Goal: Information Seeking & Learning: Compare options

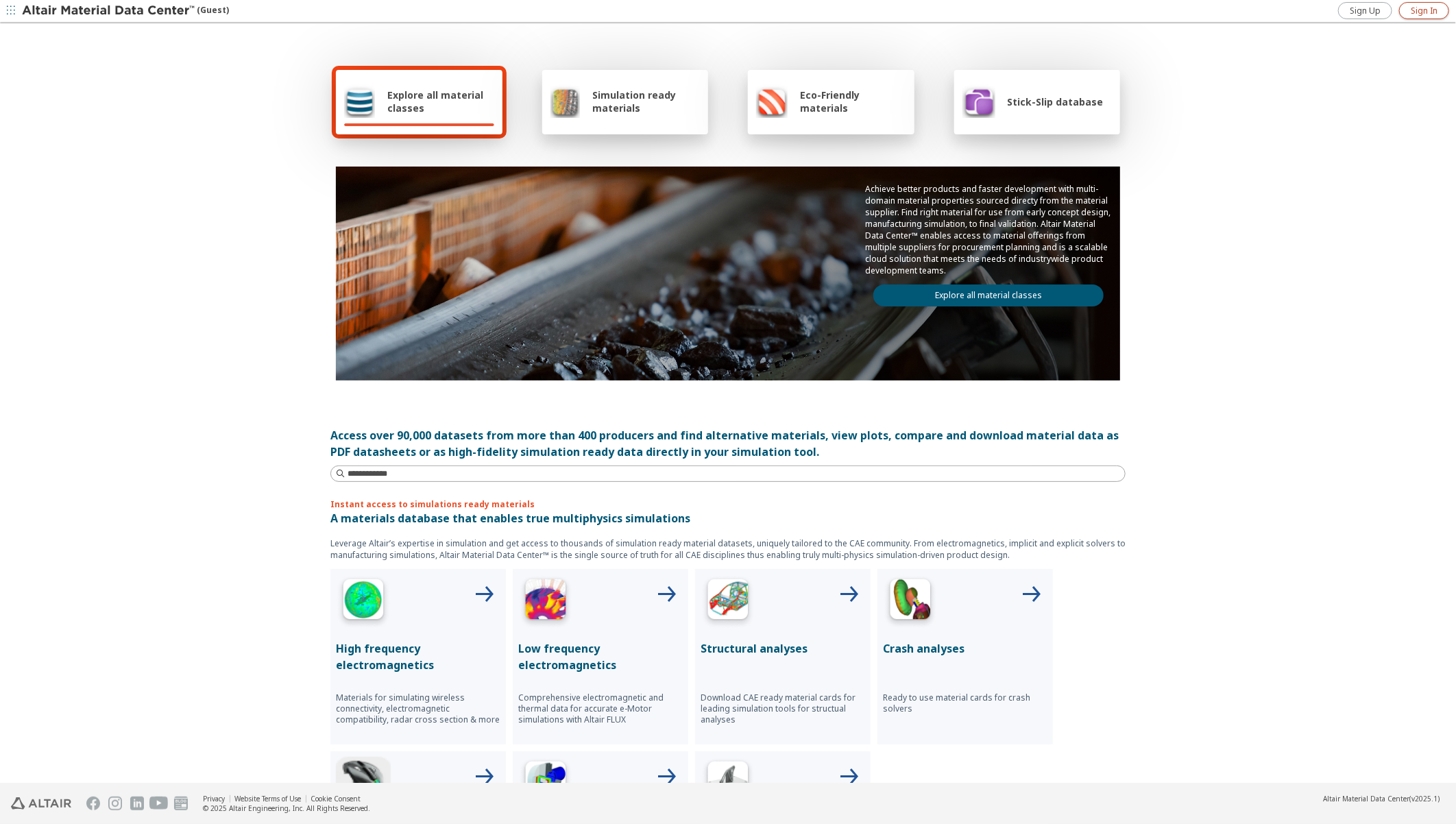
click at [1419, 10] on span "Sign In" at bounding box center [1423, 11] width 26 height 11
click at [755, 613] on div at bounding box center [782, 602] width 164 height 54
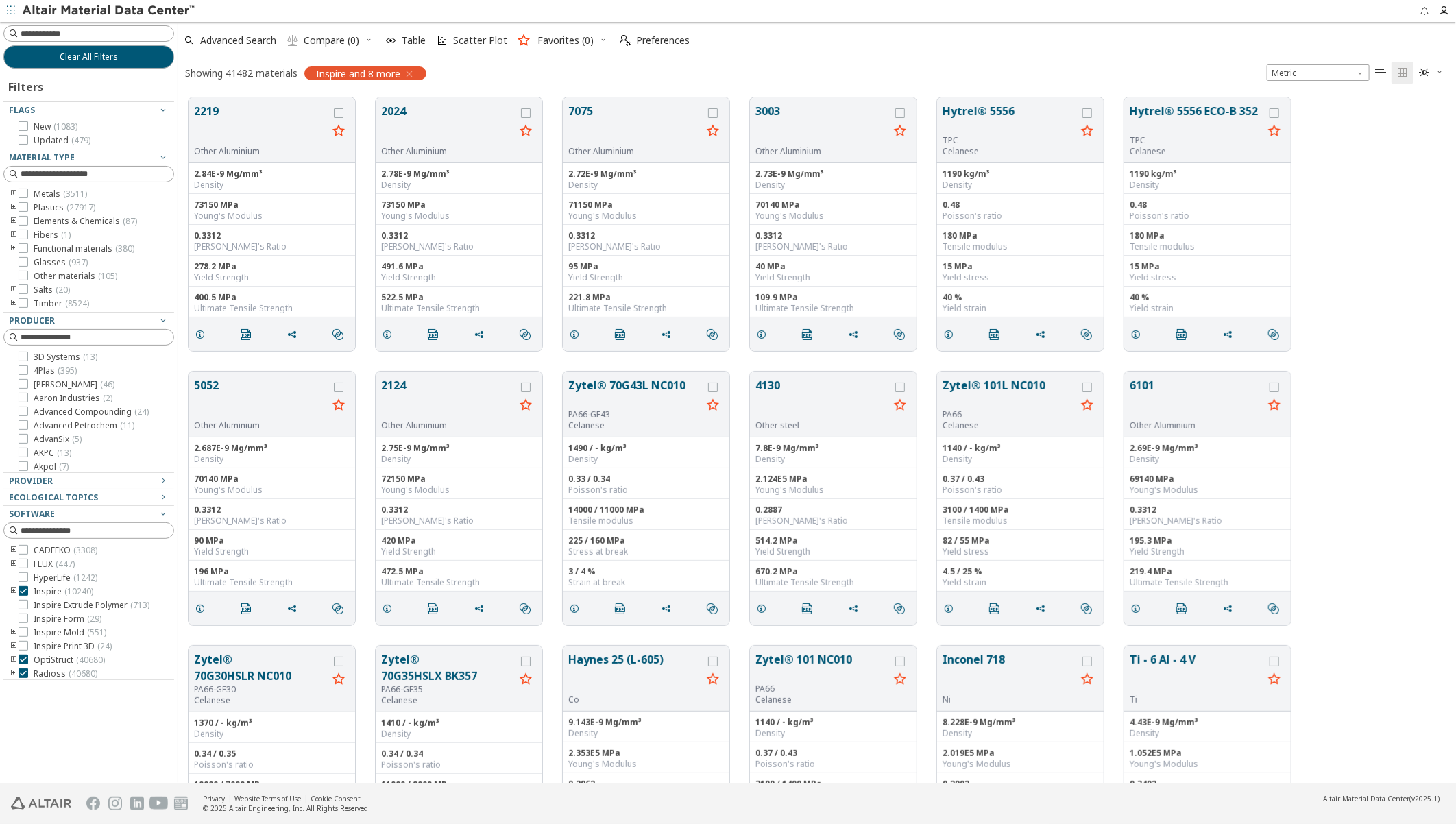
scroll to position [685, 1266]
click at [69, 29] on input at bounding box center [97, 33] width 152 height 14
type input "*"
click at [0, 38] on html "Feedback * Clear All Filters Filters Flags New ( 1083 ) Updated ( 479 ) Materia…" at bounding box center [728, 412] width 1456 height 824
click at [23, 34] on input "*" at bounding box center [79, 34] width 146 height 15
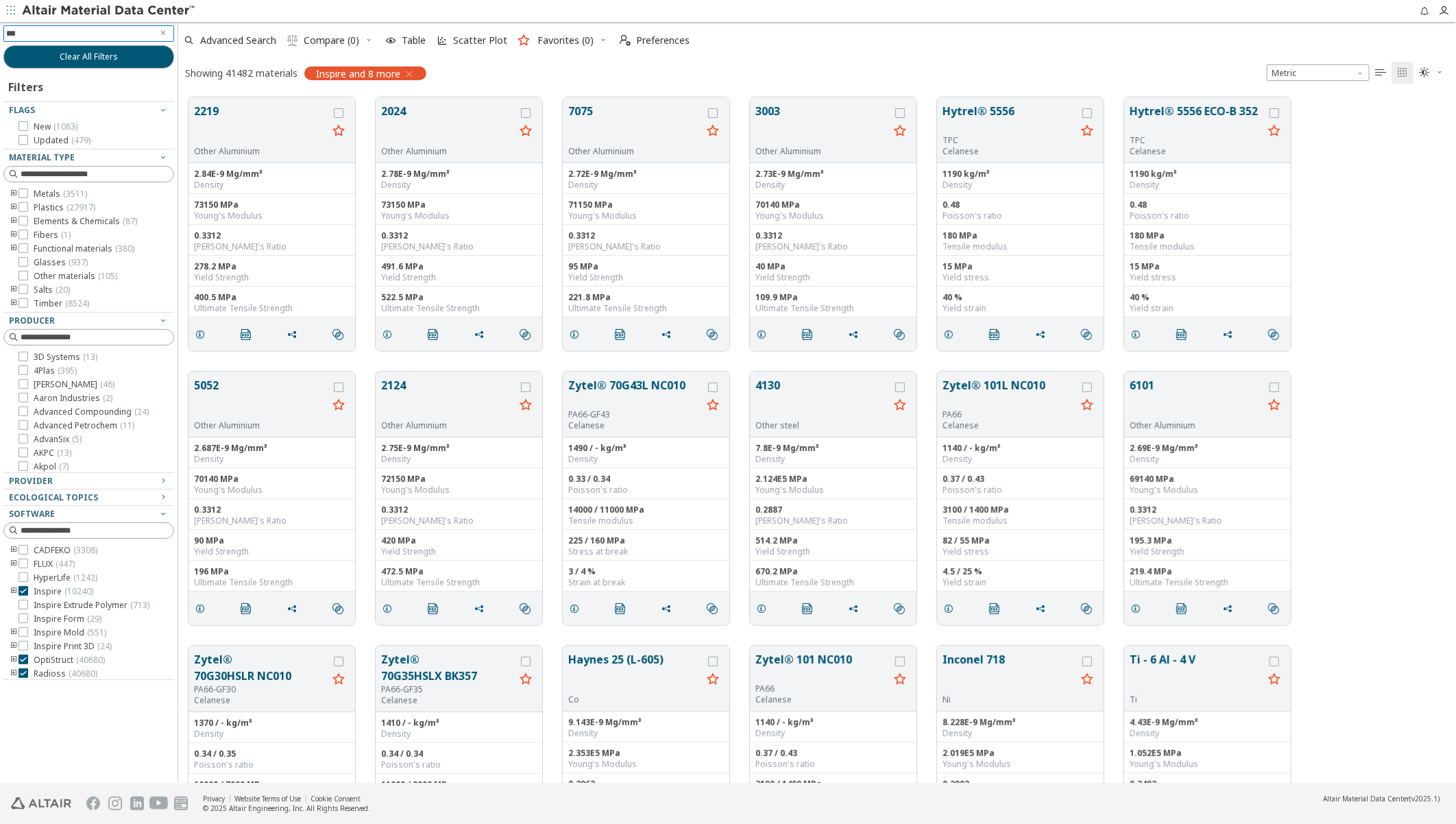
type input "****"
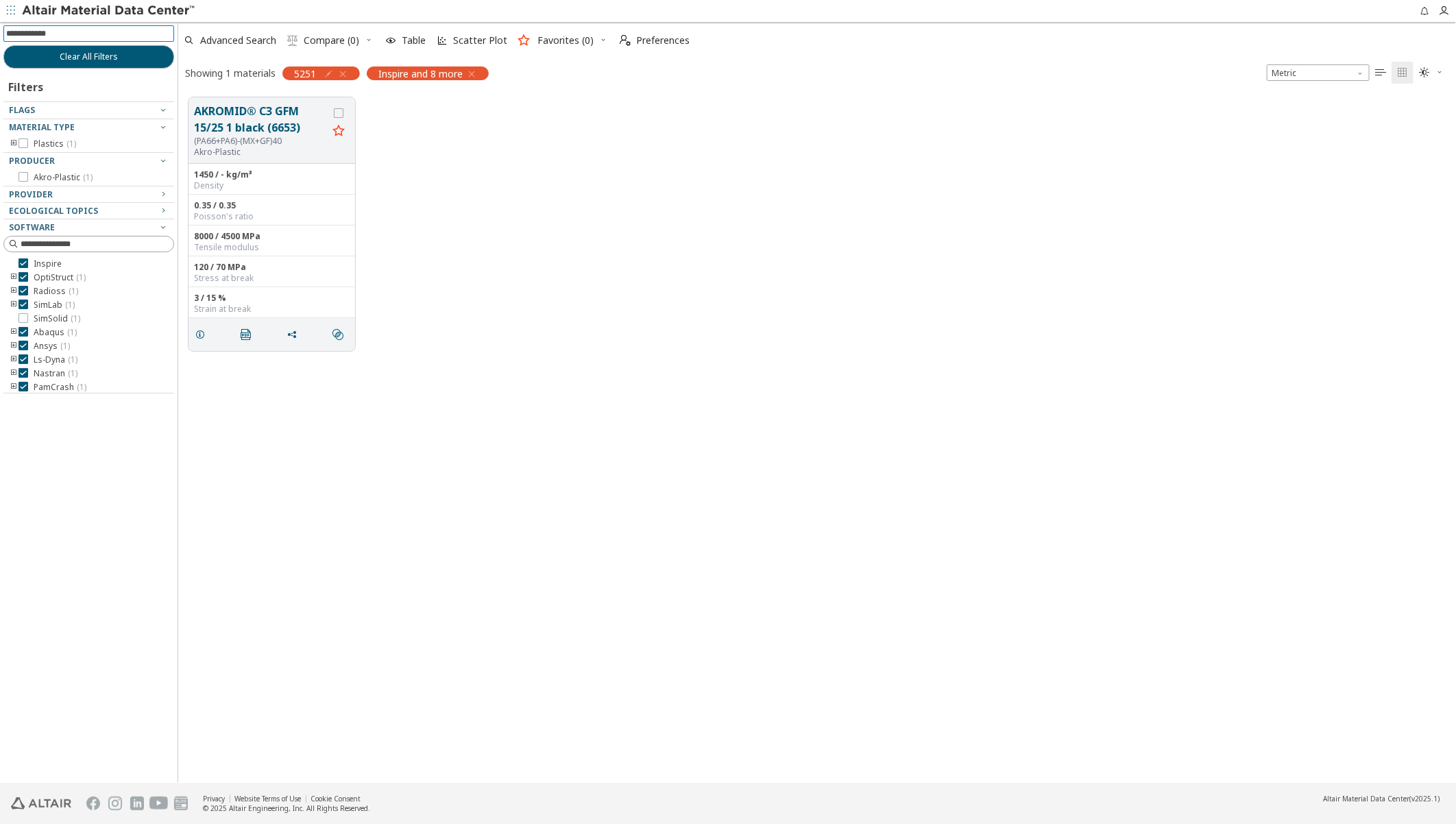
click at [469, 72] on icon "button" at bounding box center [472, 74] width 11 height 11
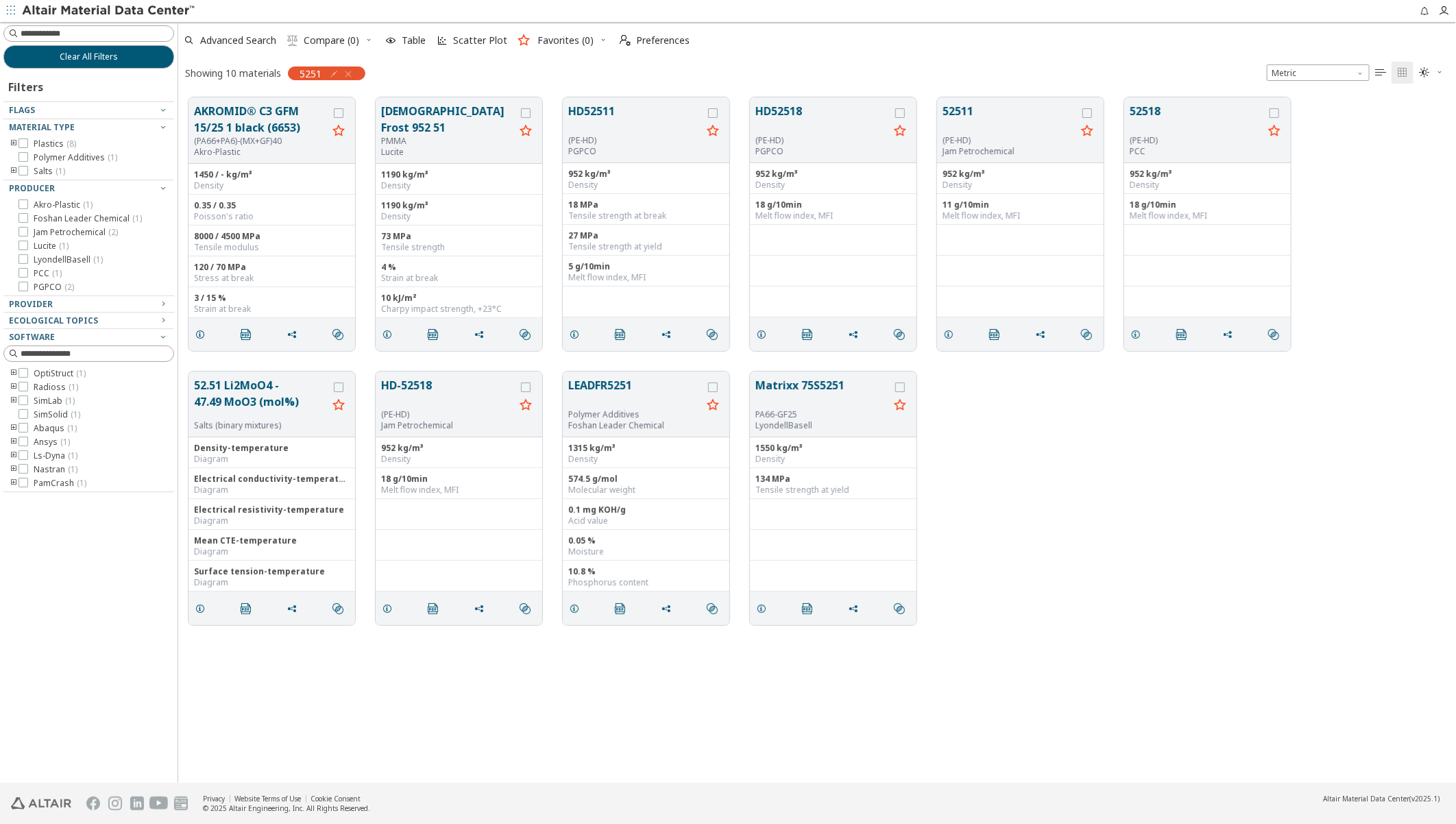
click at [349, 72] on icon "button" at bounding box center [349, 74] width 11 height 11
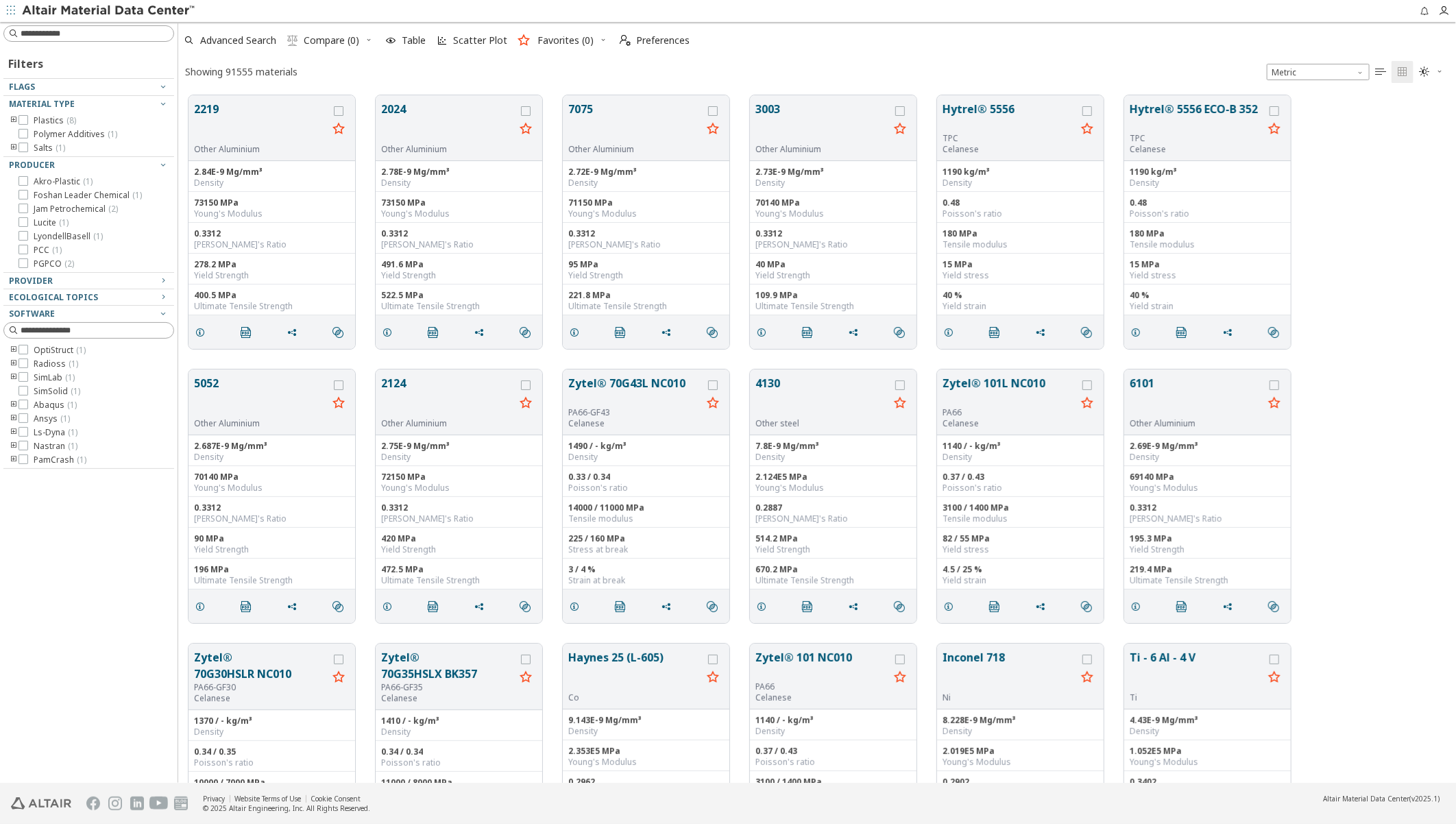
scroll to position [687, 1266]
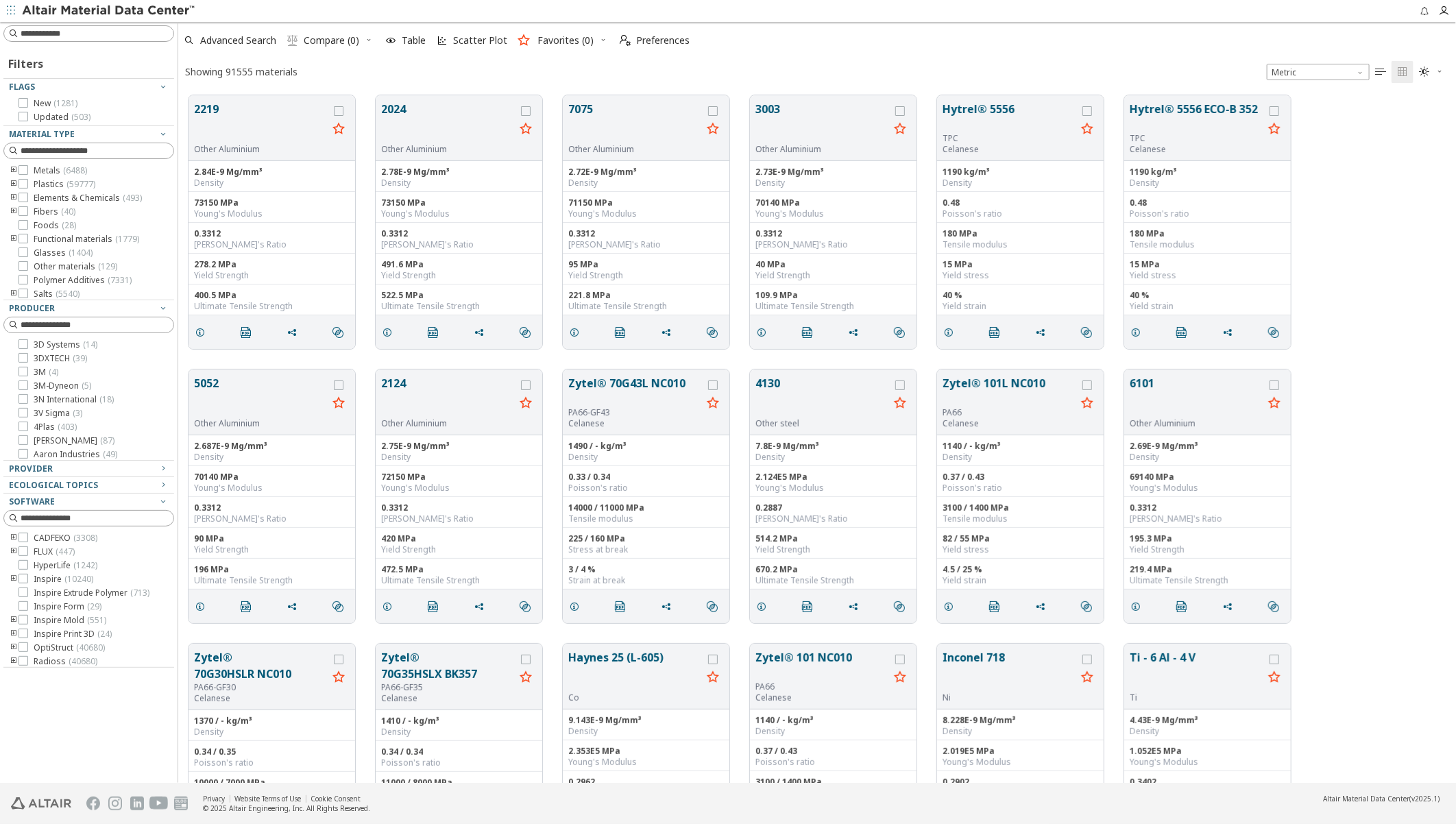
click at [13, 167] on icon "toogle group" at bounding box center [14, 171] width 10 height 11
click at [35, 181] on icon "toogle group" at bounding box center [34, 184] width 10 height 11
drag, startPoint x: 60, startPoint y: 250, endPoint x: 62, endPoint y: 259, distance: 9.2
click at [62, 250] on icon at bounding box center [64, 252] width 10 height 10
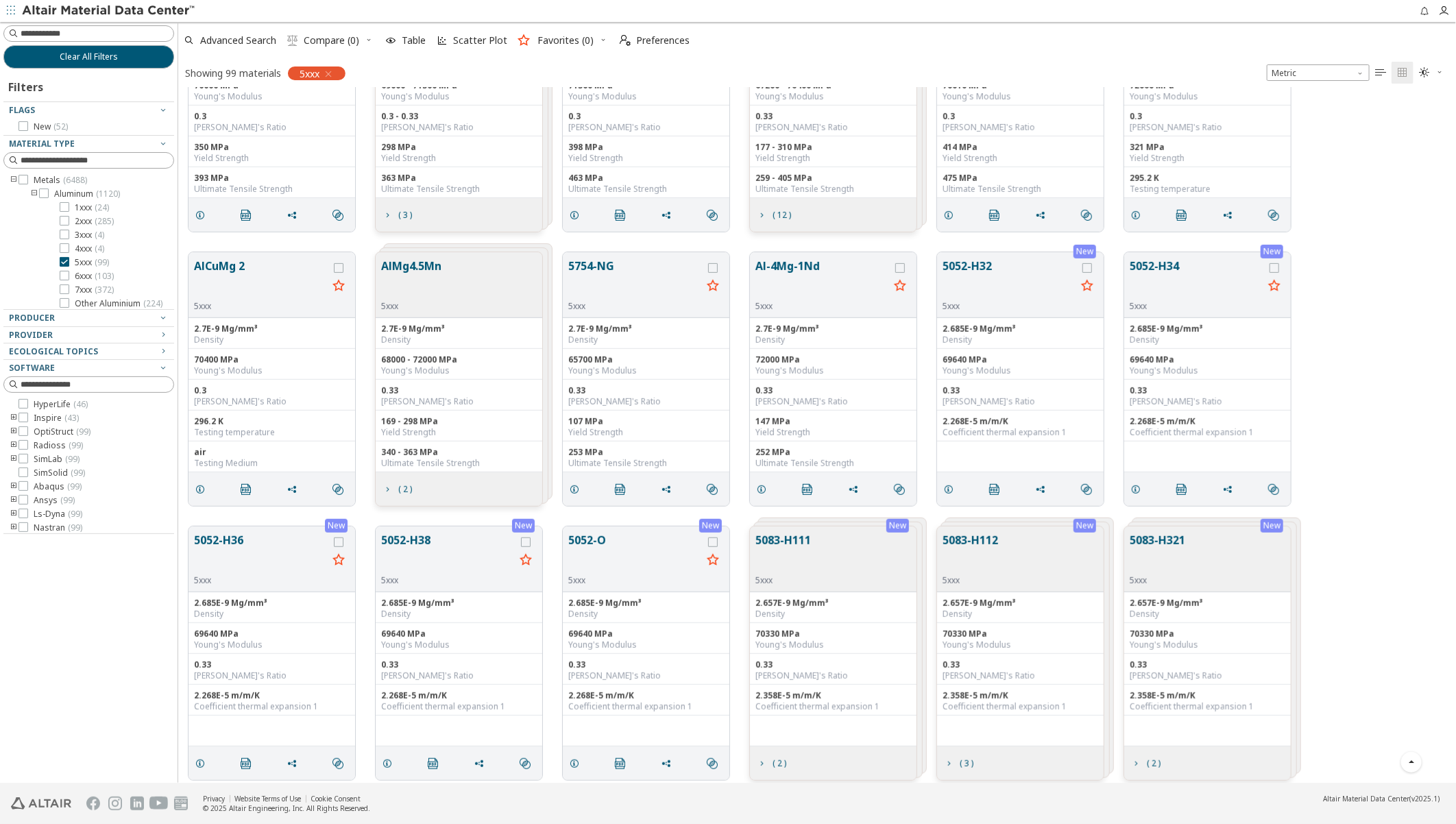
scroll to position [385, 0]
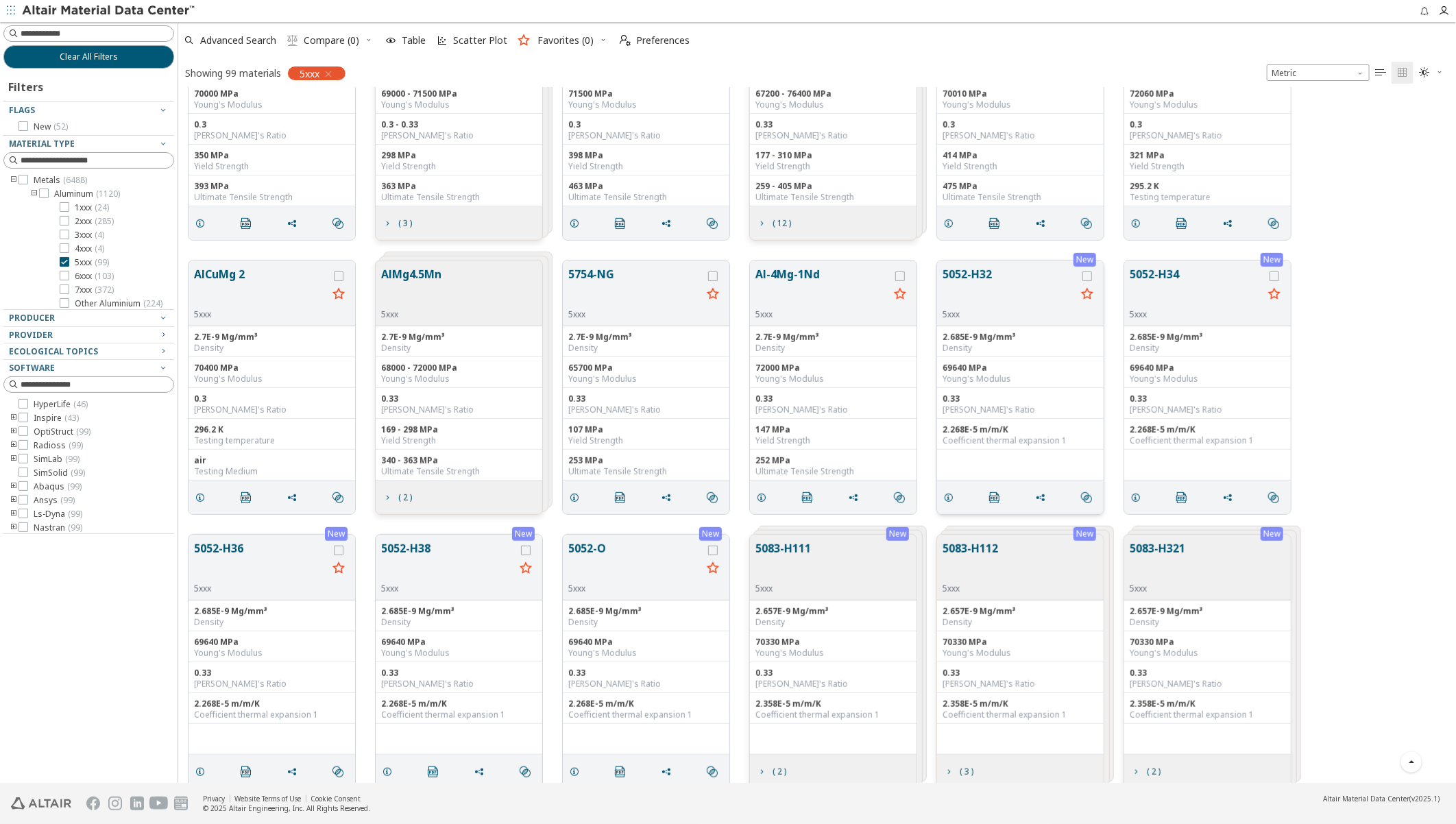
click at [986, 276] on button "5052-H32" at bounding box center [1008, 288] width 133 height 44
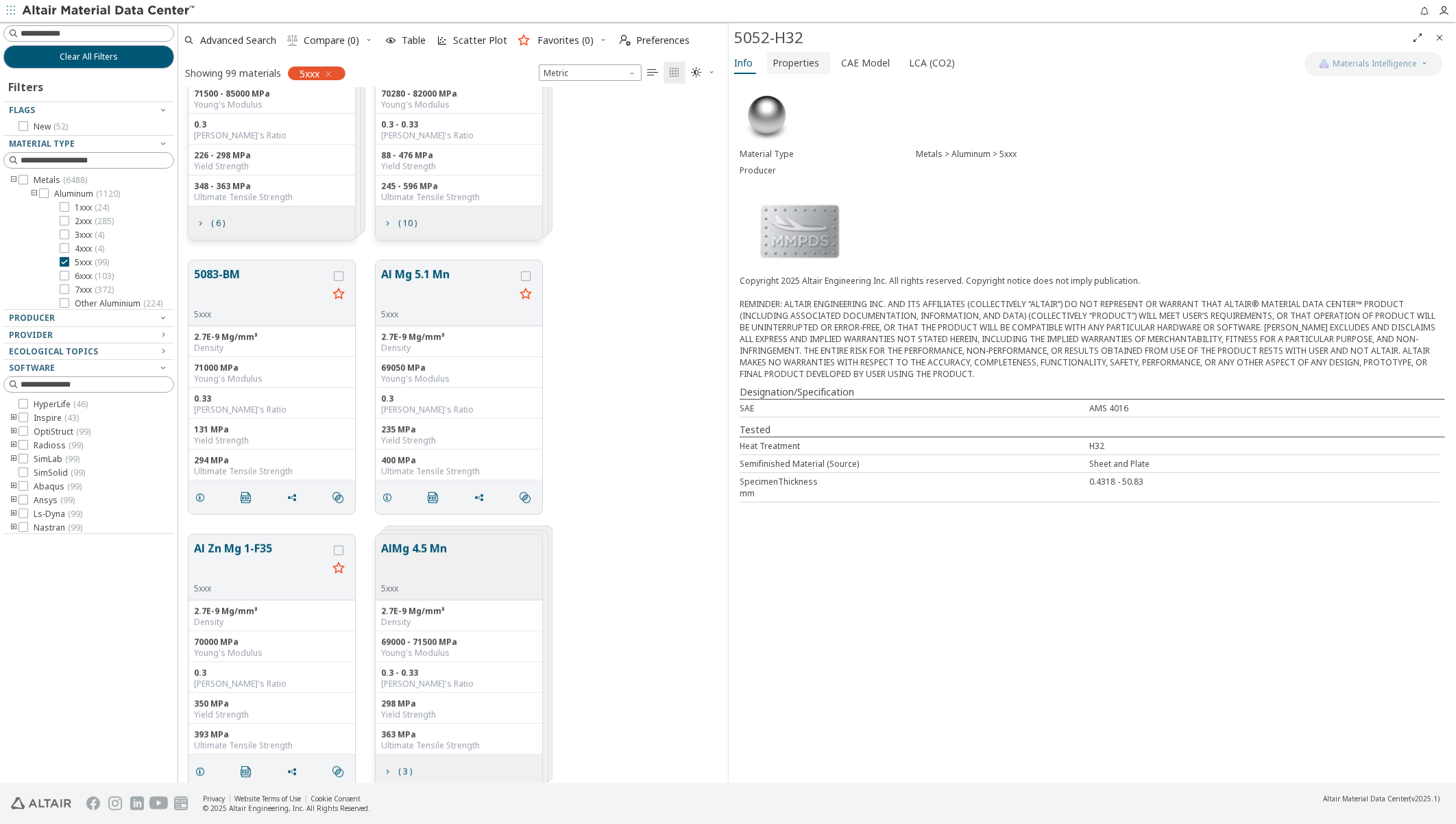
click at [805, 63] on span "Properties" at bounding box center [795, 63] width 46 height 22
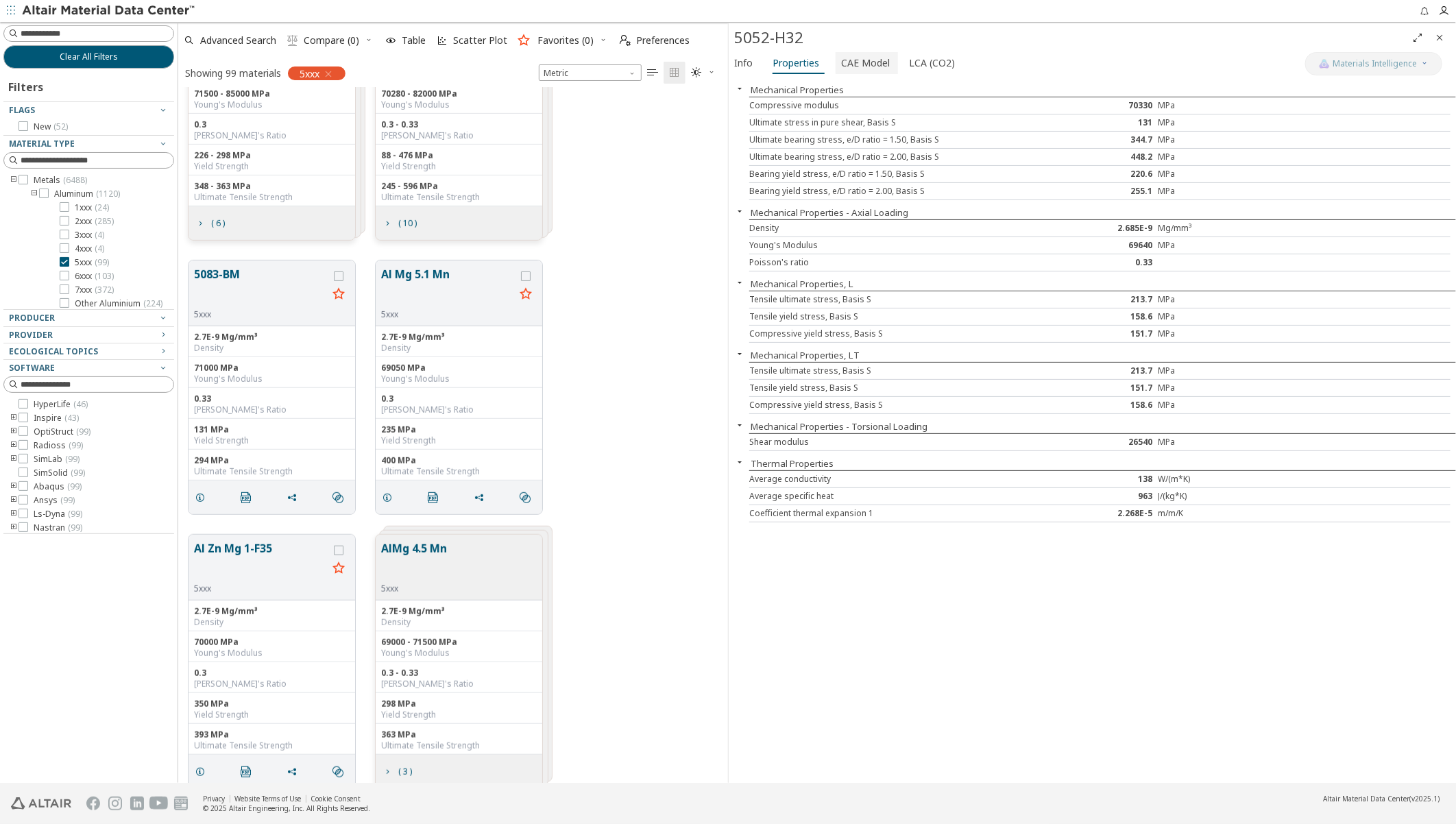
click at [866, 62] on span "CAE Model" at bounding box center [866, 63] width 49 height 22
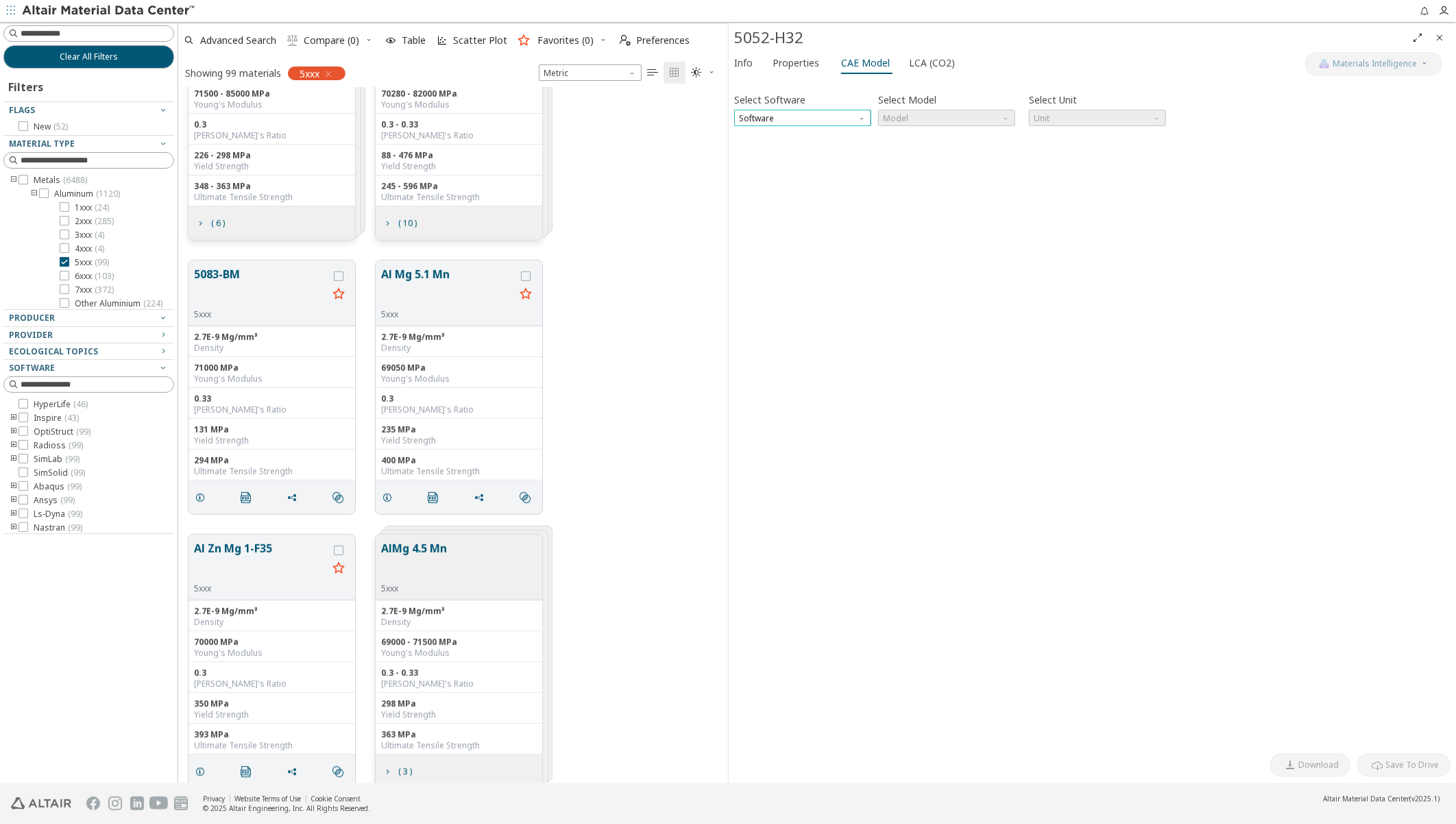
click at [801, 118] on span "Software" at bounding box center [802, 118] width 137 height 16
click at [777, 152] on span "Radioss" at bounding box center [802, 152] width 126 height 10
click at [968, 115] on span "Model" at bounding box center [946, 118] width 137 height 16
click at [950, 133] on span "Law1" at bounding box center [946, 134] width 126 height 10
drag, startPoint x: 744, startPoint y: 144, endPoint x: 754, endPoint y: 220, distance: 76.7
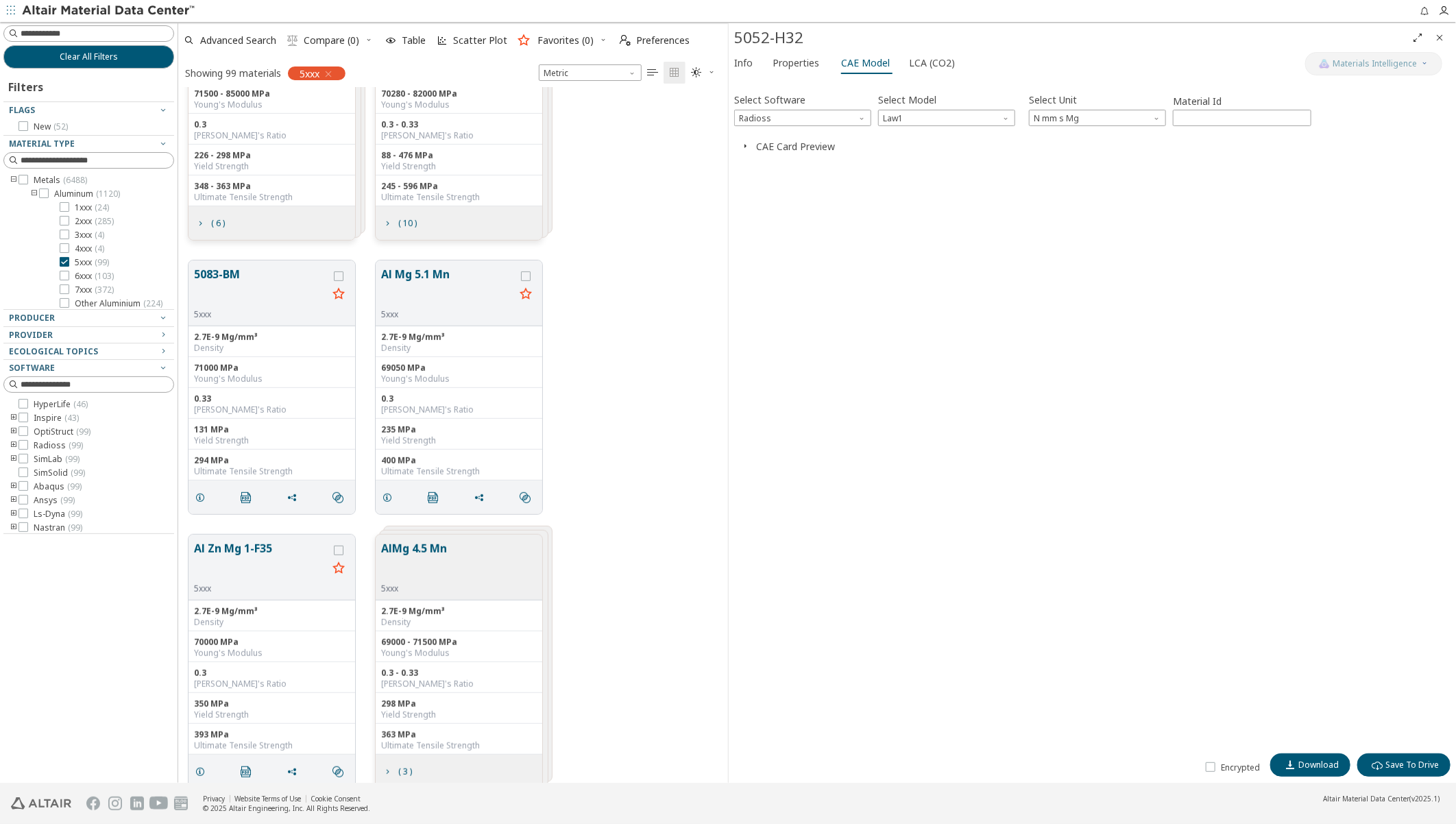
click at [744, 146] on icon "button" at bounding box center [745, 146] width 11 height 11
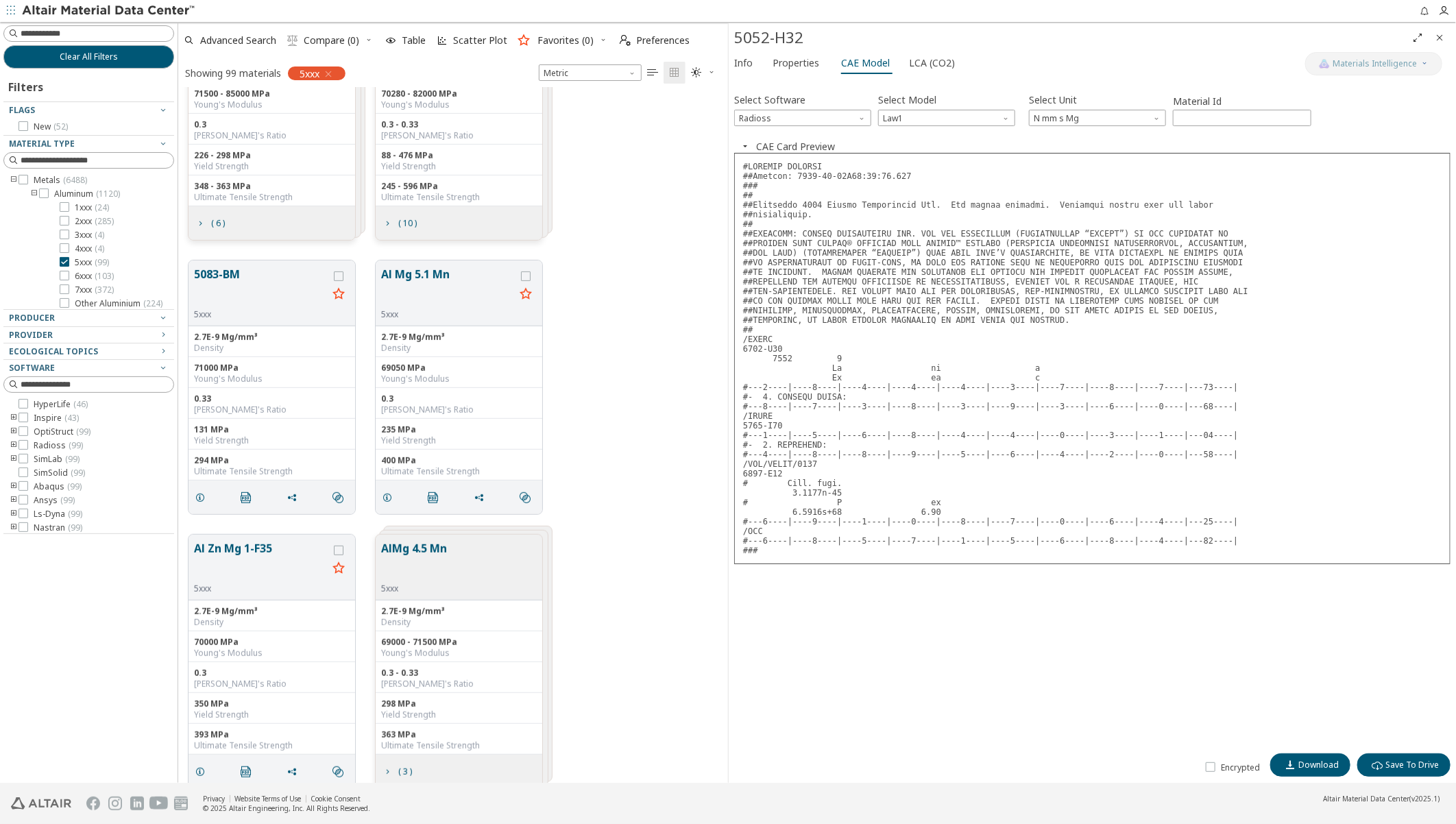
click at [1441, 36] on icon "Close" at bounding box center [1440, 37] width 11 height 11
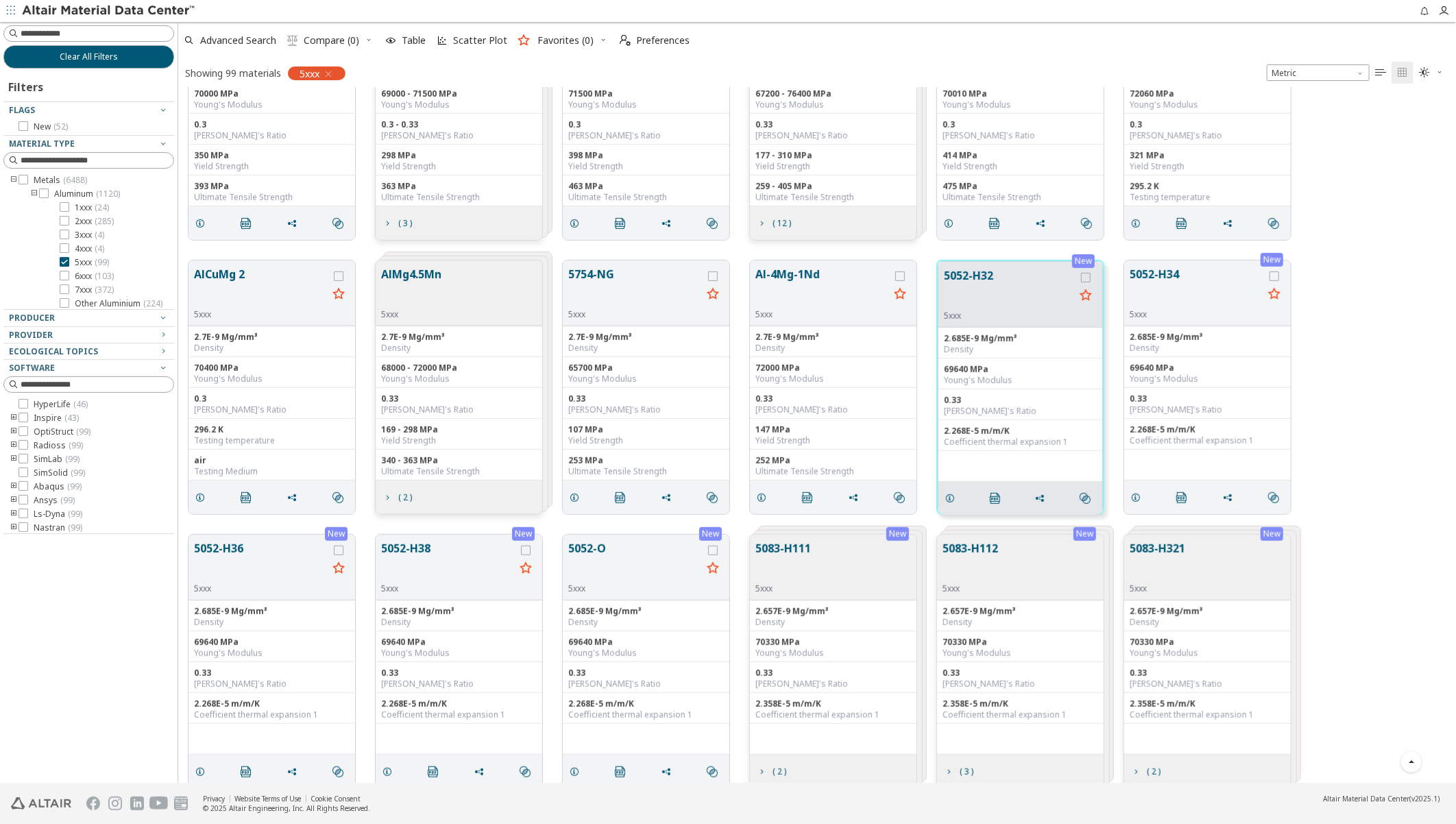
click at [13, 444] on icon "toogle group" at bounding box center [14, 446] width 10 height 11
click at [44, 483] on icon at bounding box center [44, 486] width 10 height 10
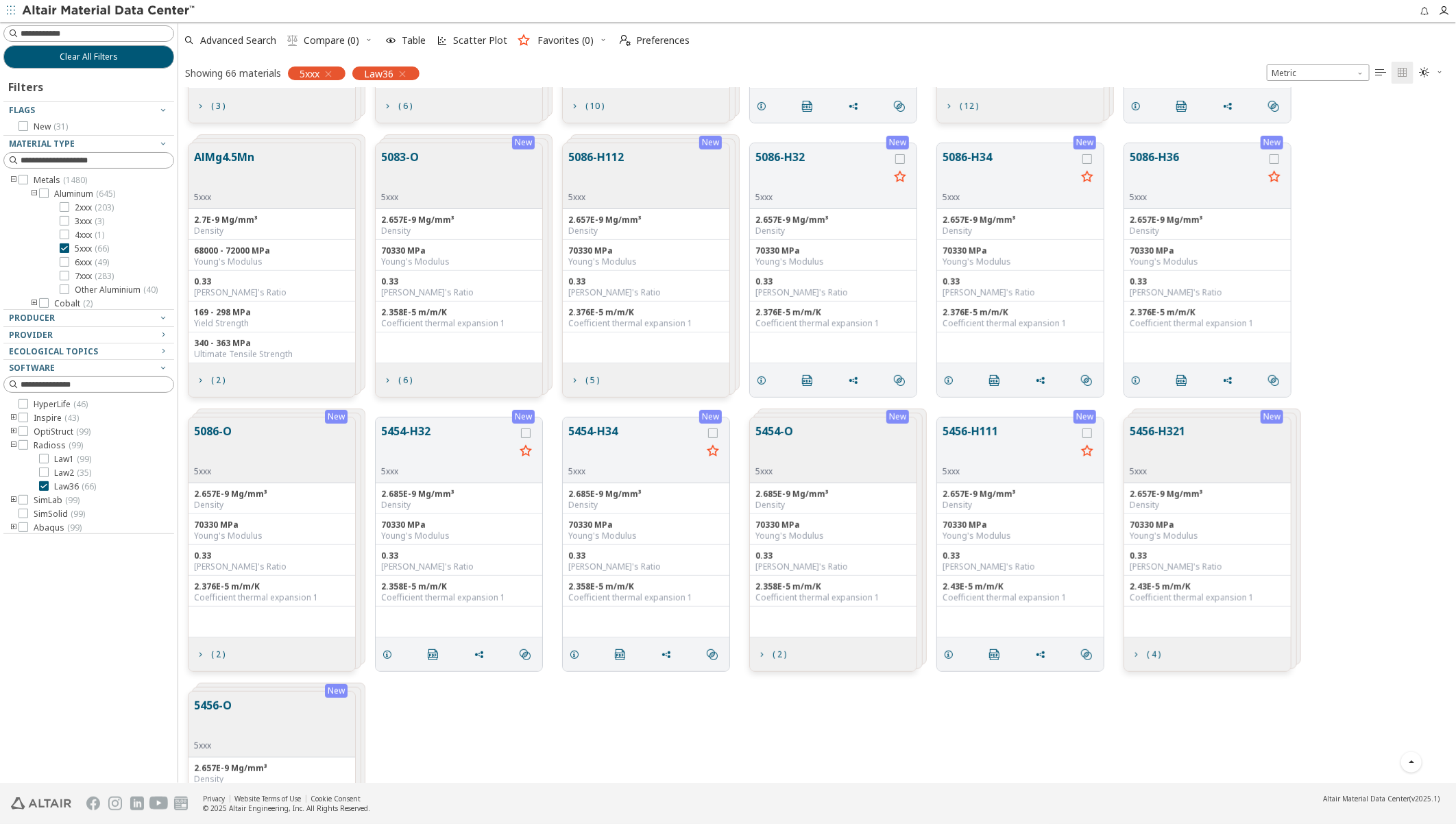
scroll to position [400, 0]
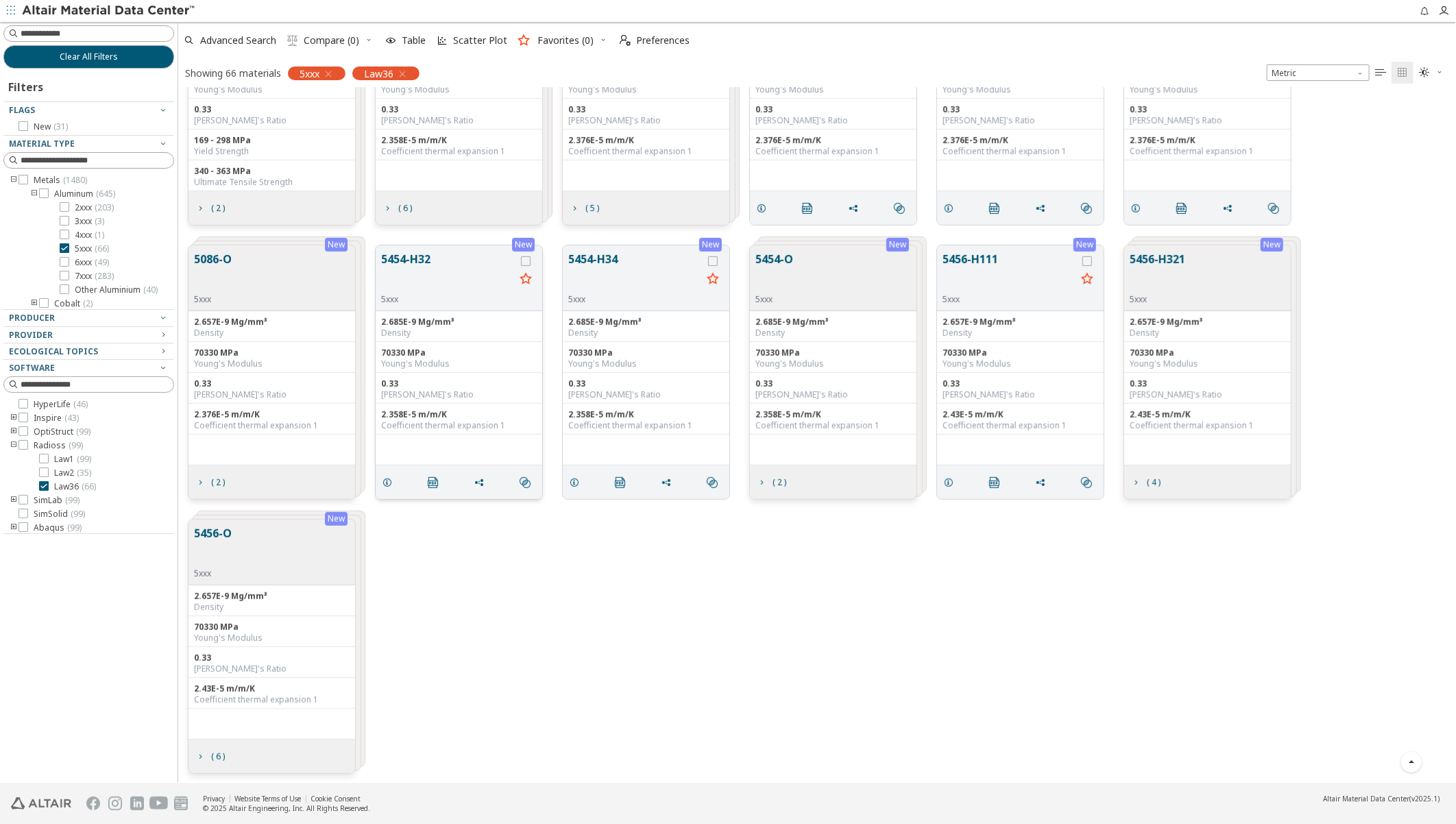
click at [420, 260] on button "5454-H32" at bounding box center [448, 272] width 133 height 44
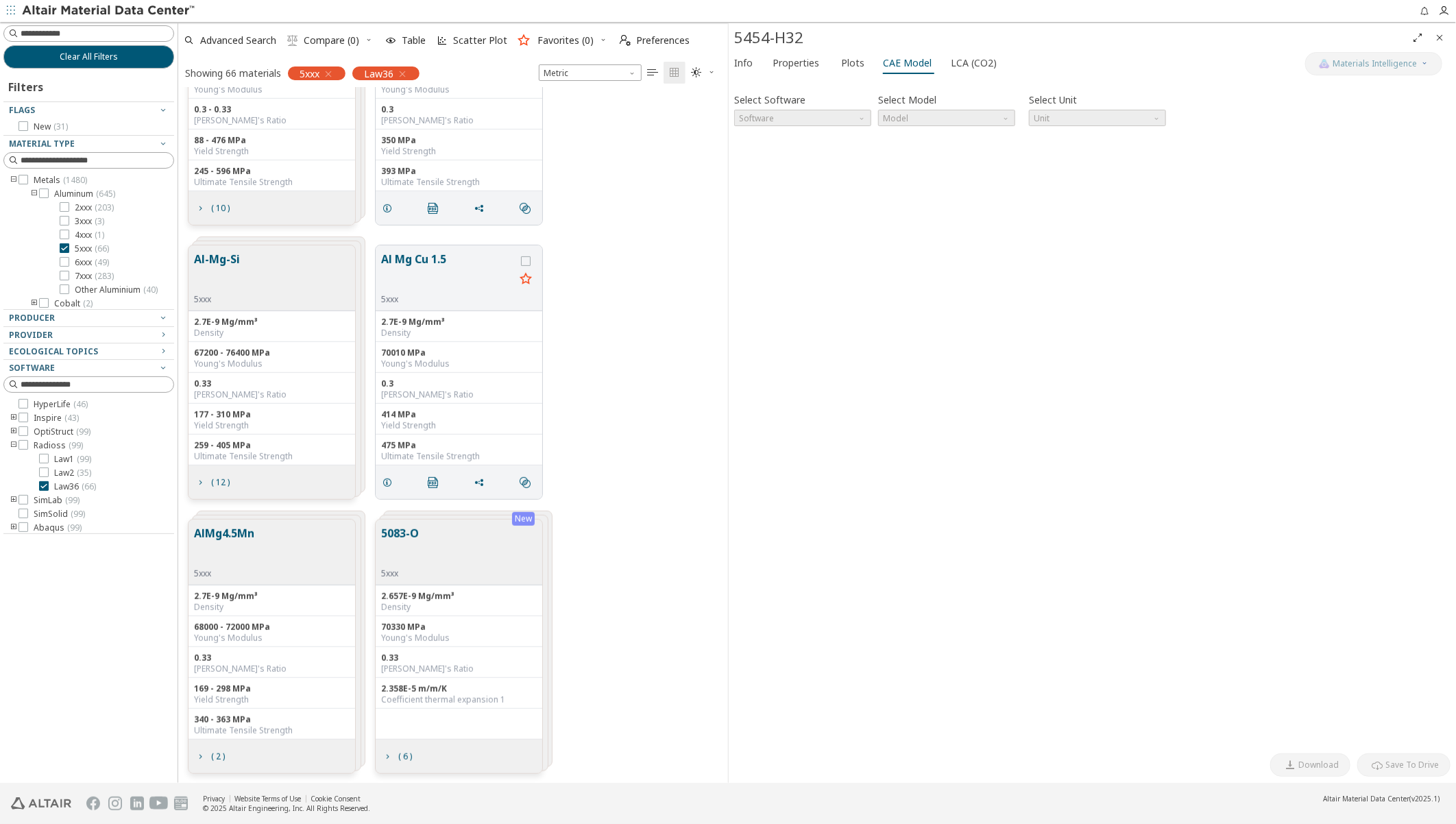
scroll to position [1227, 0]
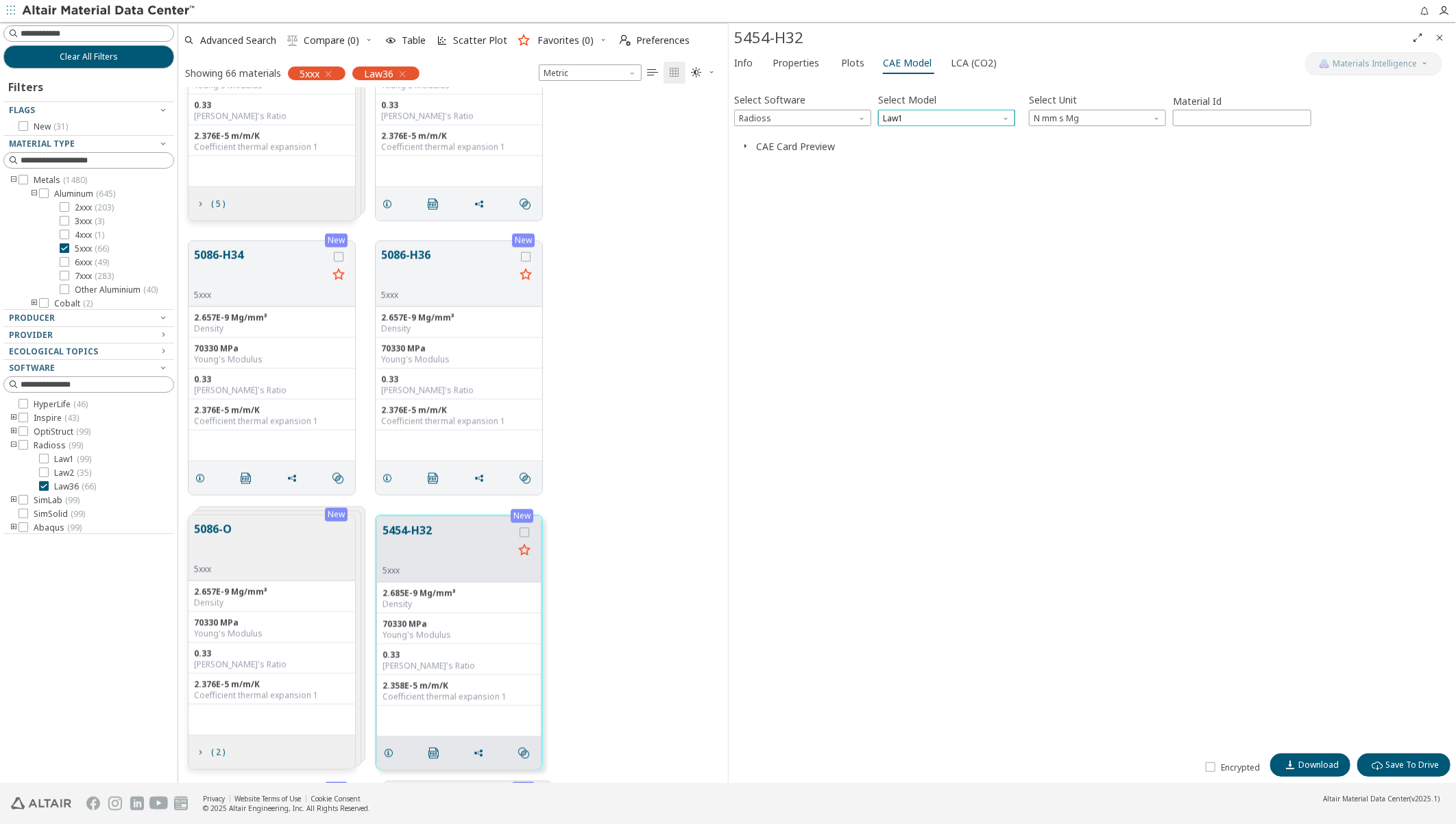
click at [920, 120] on span "Law1" at bounding box center [946, 118] width 137 height 16
click at [911, 147] on span "Law36" at bounding box center [946, 152] width 126 height 10
click at [743, 144] on icon "button" at bounding box center [745, 145] width 11 height 11
drag, startPoint x: 746, startPoint y: 144, endPoint x: 727, endPoint y: 181, distance: 41.6
click at [746, 144] on icon "button" at bounding box center [745, 145] width 11 height 11
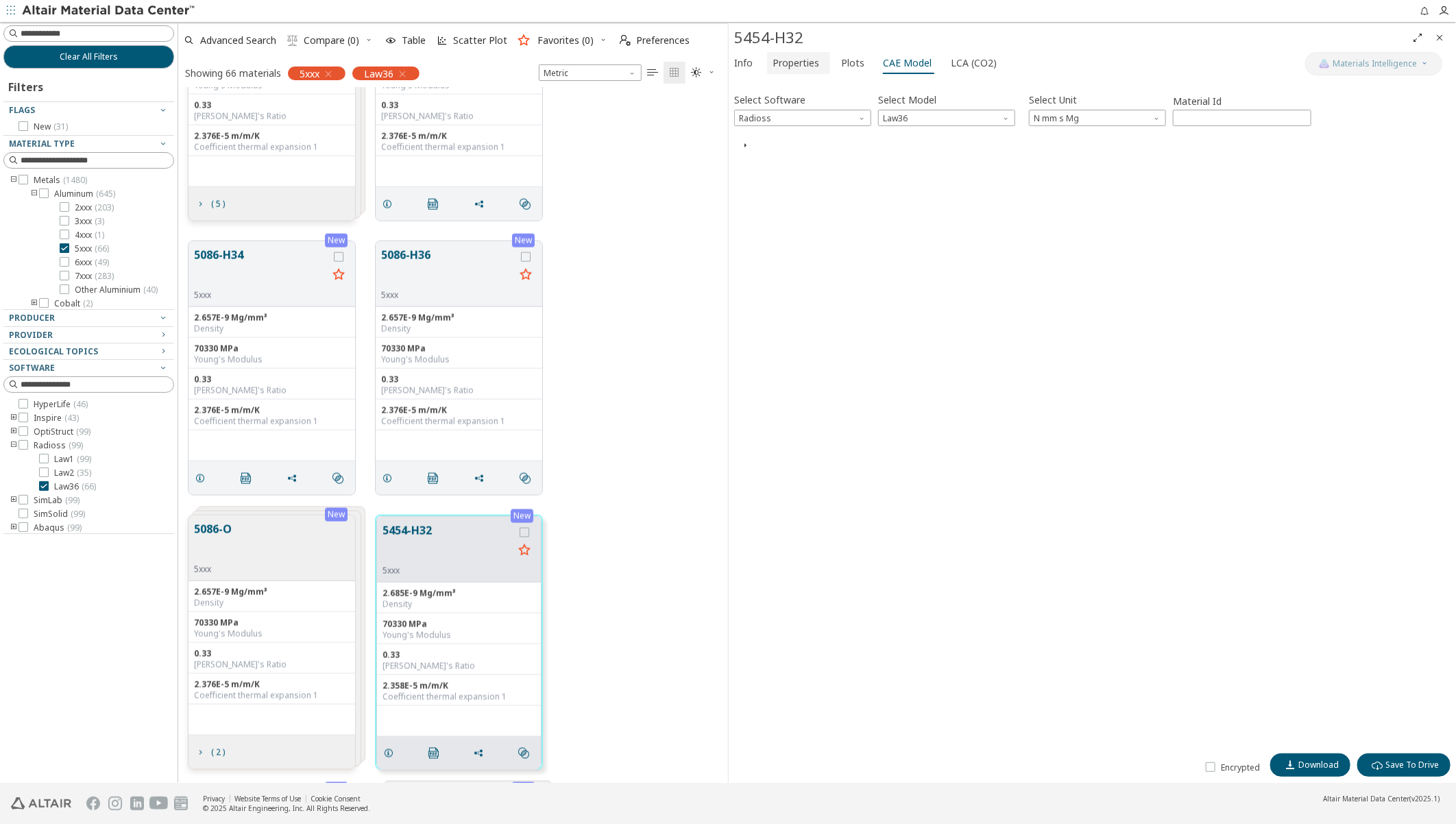
click at [813, 62] on span "Properties" at bounding box center [795, 63] width 46 height 22
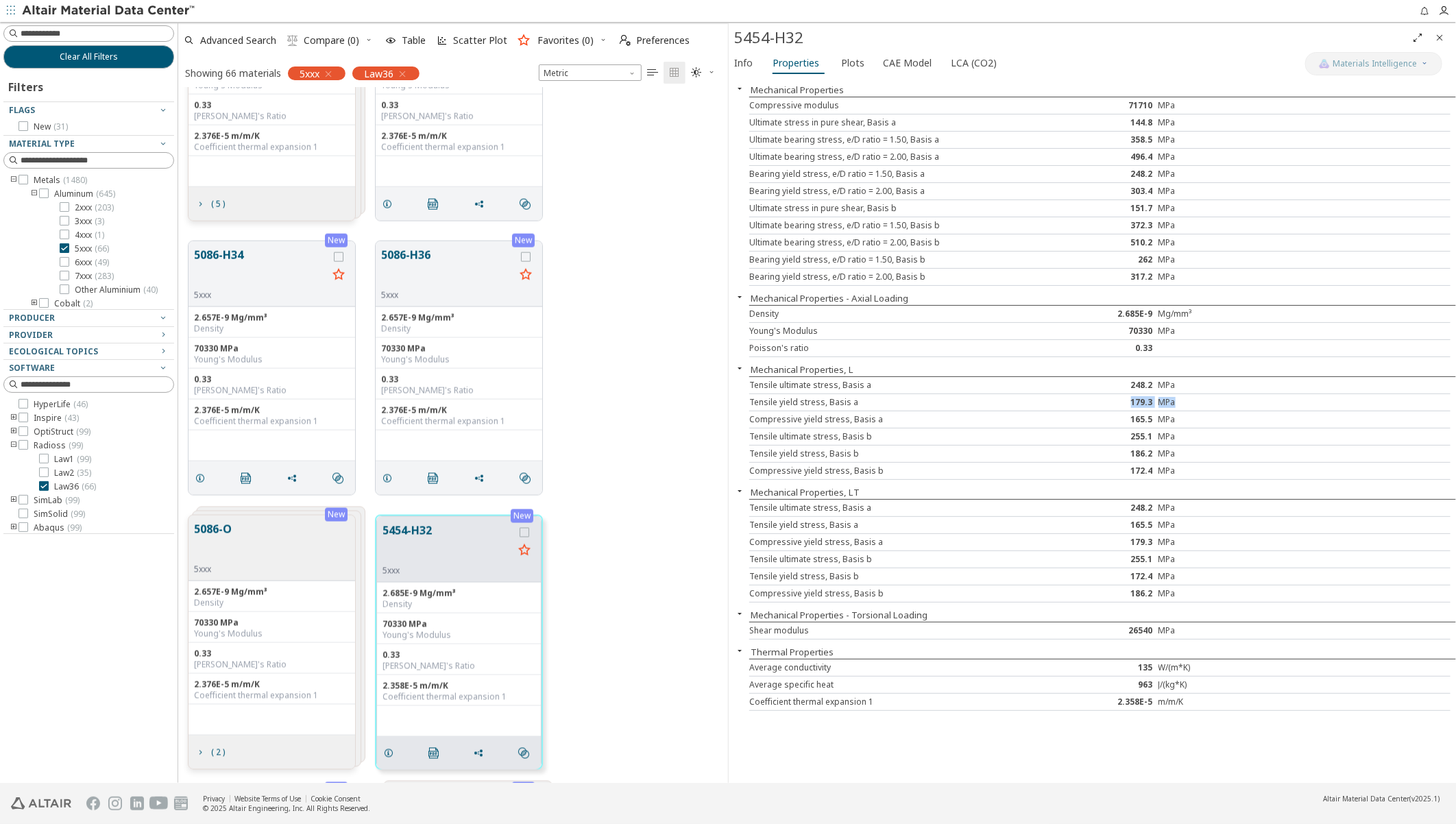
drag, startPoint x: 1133, startPoint y: 405, endPoint x: 1191, endPoint y: 403, distance: 58.0
click at [1191, 403] on div "Tensile yield stress, Basis a 179.3 MPa" at bounding box center [1099, 402] width 702 height 17
drag, startPoint x: 1191, startPoint y: 403, endPoint x: 1183, endPoint y: 435, distance: 33.0
click at [1183, 435] on div "MPa" at bounding box center [1216, 437] width 117 height 11
drag, startPoint x: 1167, startPoint y: 436, endPoint x: 1123, endPoint y: 439, distance: 44.1
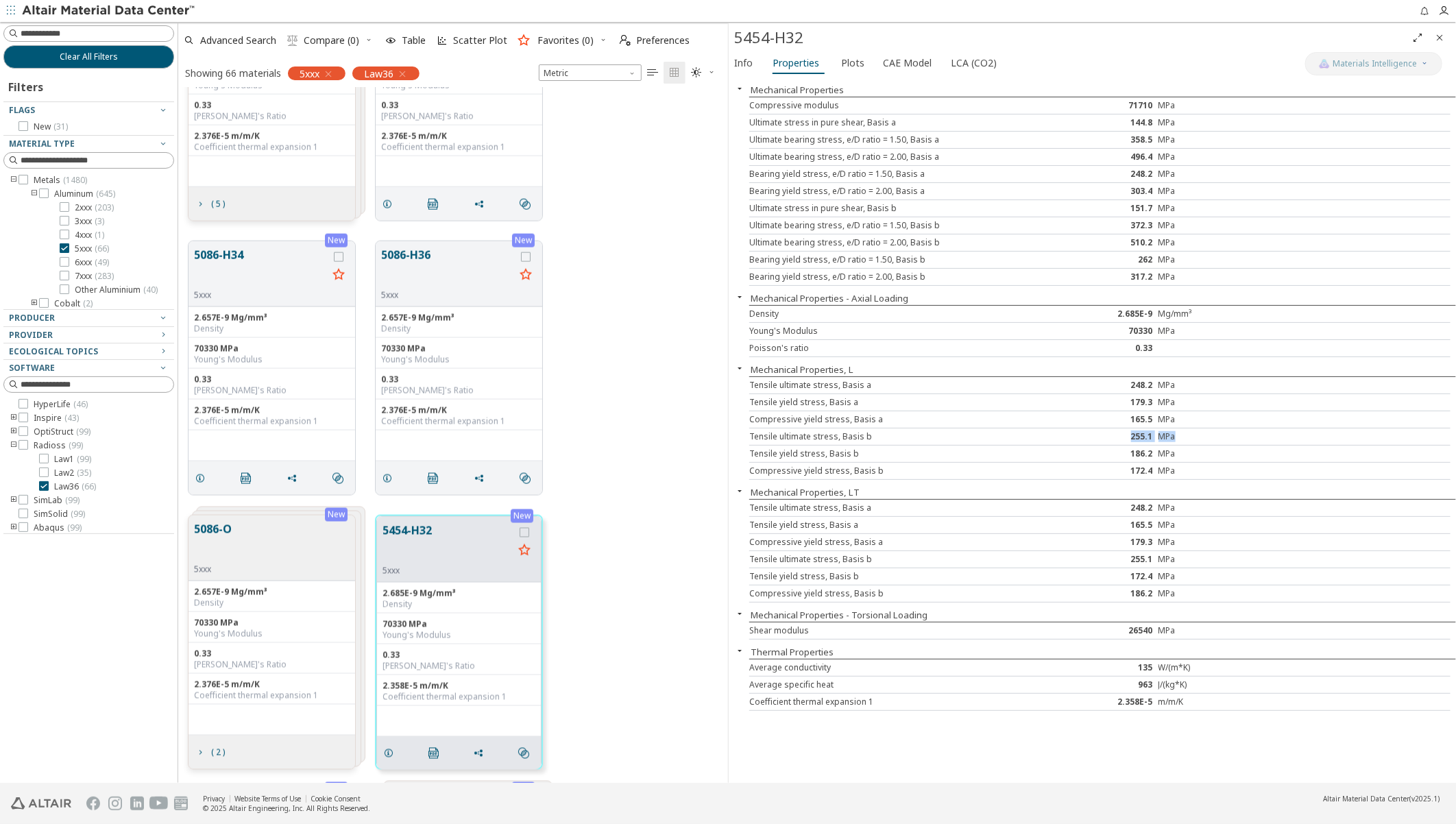
click at [1123, 439] on div "Tensile ultimate stress, Basis b 255.1 MPa" at bounding box center [1099, 437] width 702 height 17
drag, startPoint x: 1123, startPoint y: 439, endPoint x: 1191, endPoint y: 407, distance: 75.2
click at [1191, 407] on div "Tensile yield stress, Basis a 179.3 MPa" at bounding box center [1099, 402] width 702 height 17
click at [1435, 35] on icon "Close" at bounding box center [1440, 37] width 11 height 11
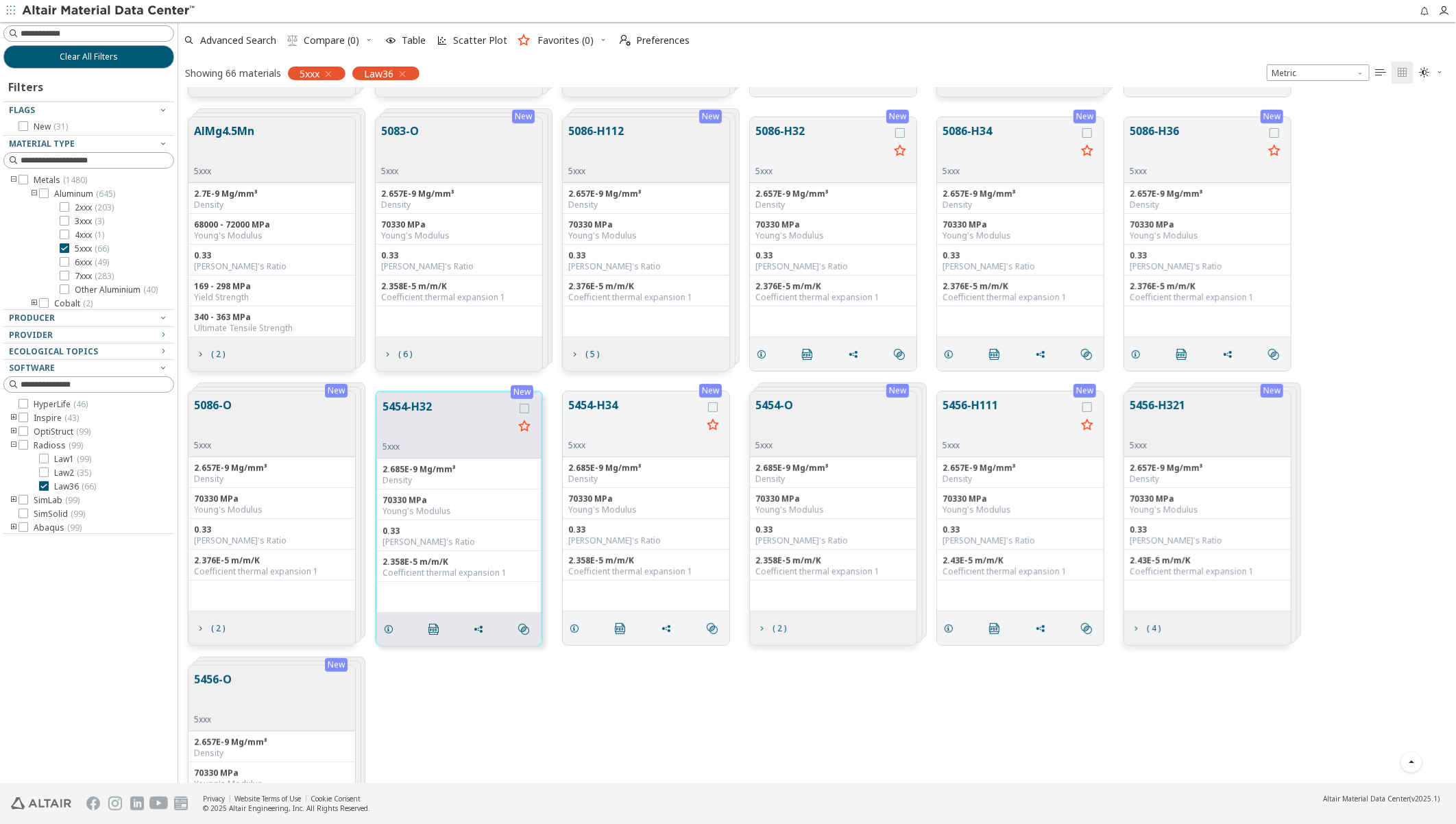
scroll to position [248, 0]
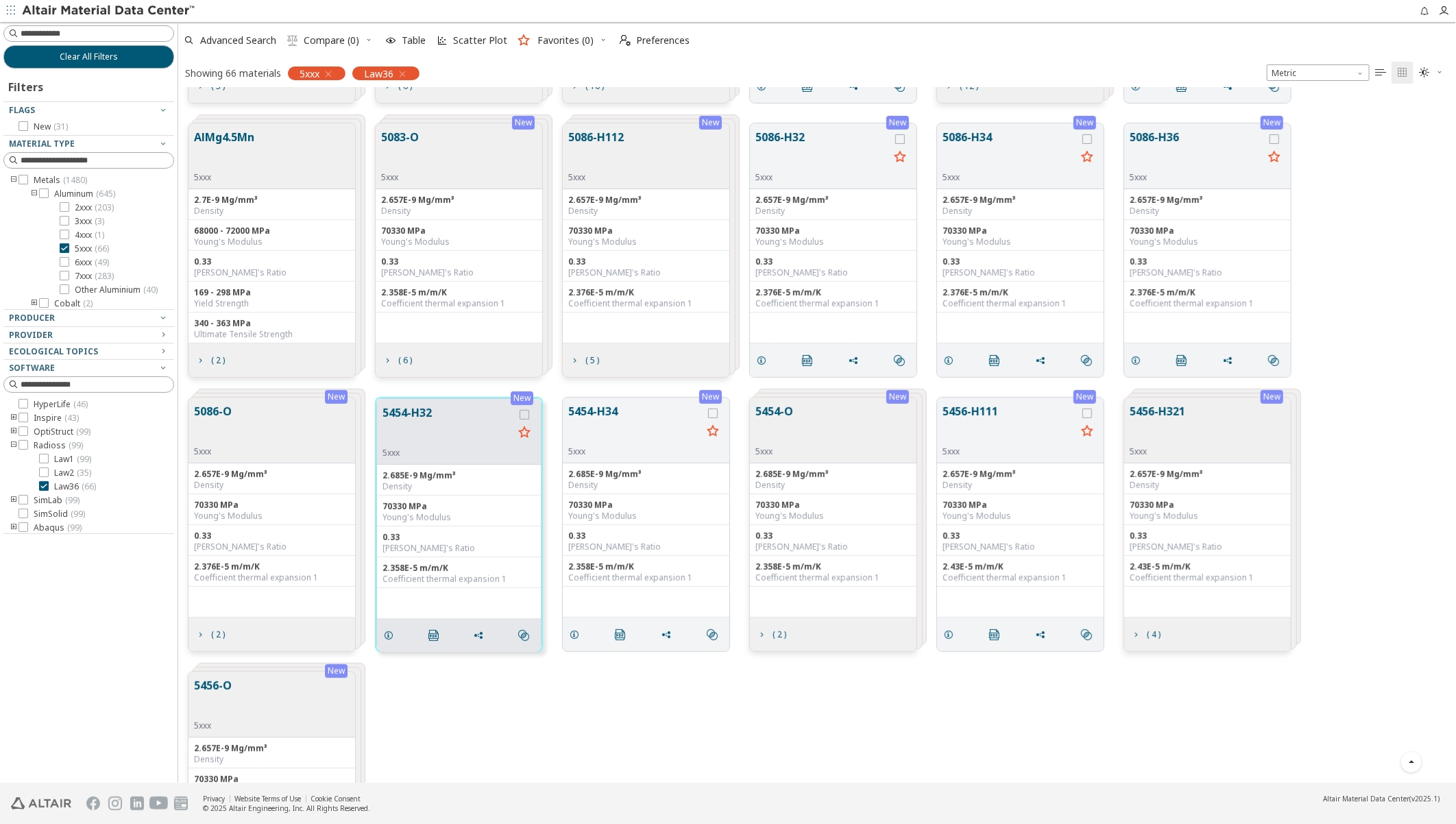
click at [228, 421] on button "5086-O" at bounding box center [213, 425] width 38 height 44
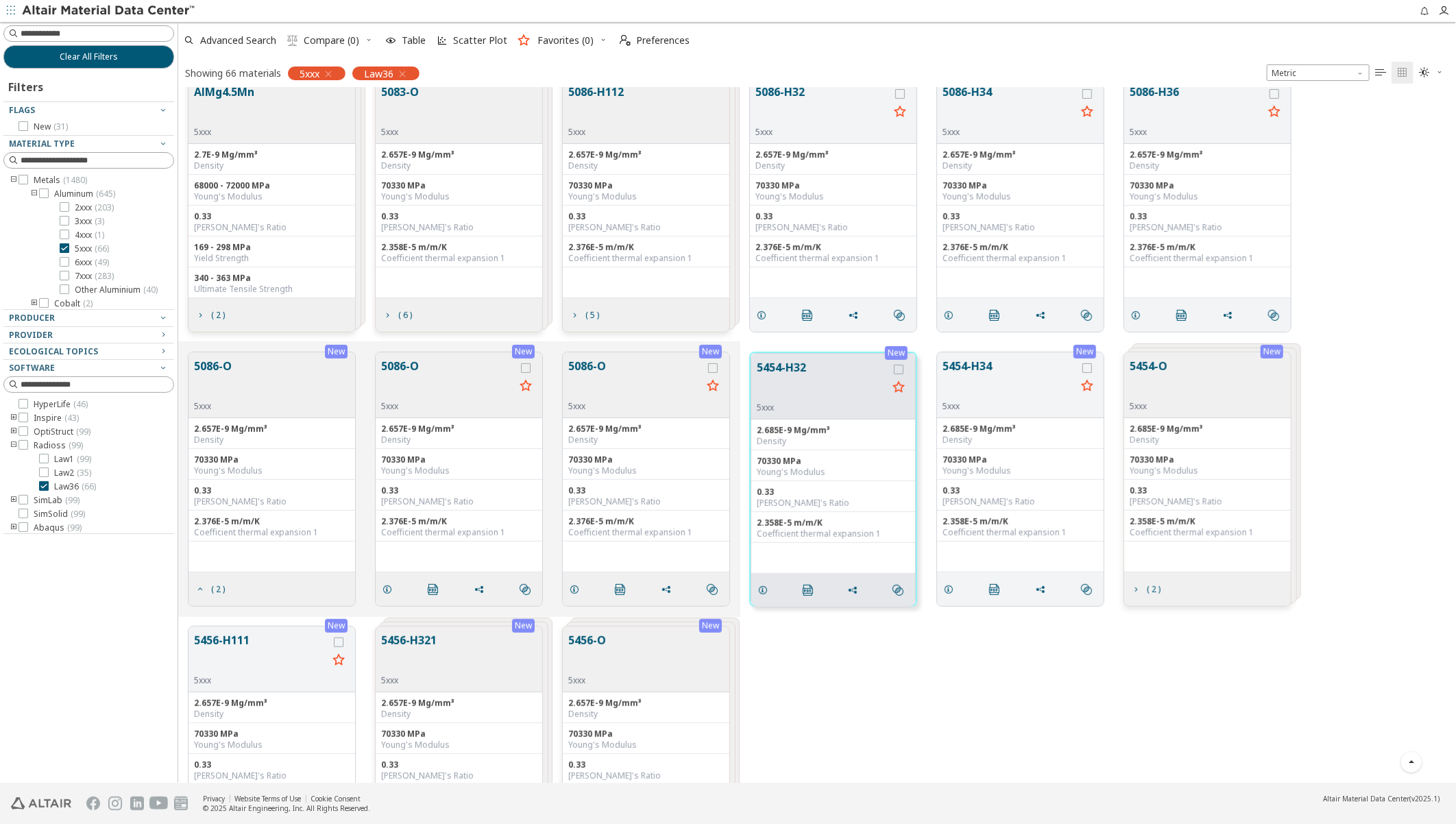
scroll to position [304, 0]
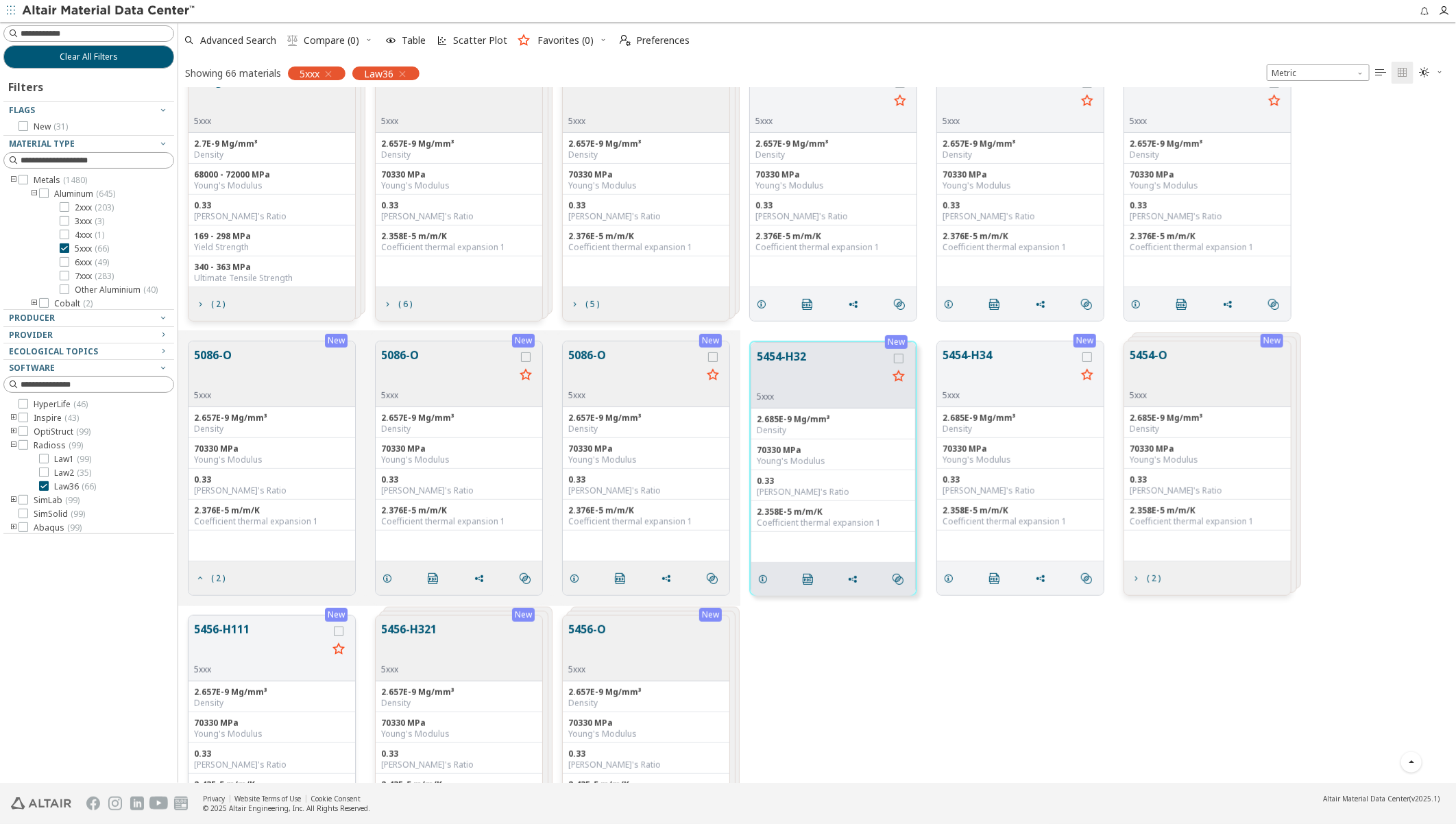
click at [257, 645] on button "5456-H111" at bounding box center [261, 643] width 133 height 44
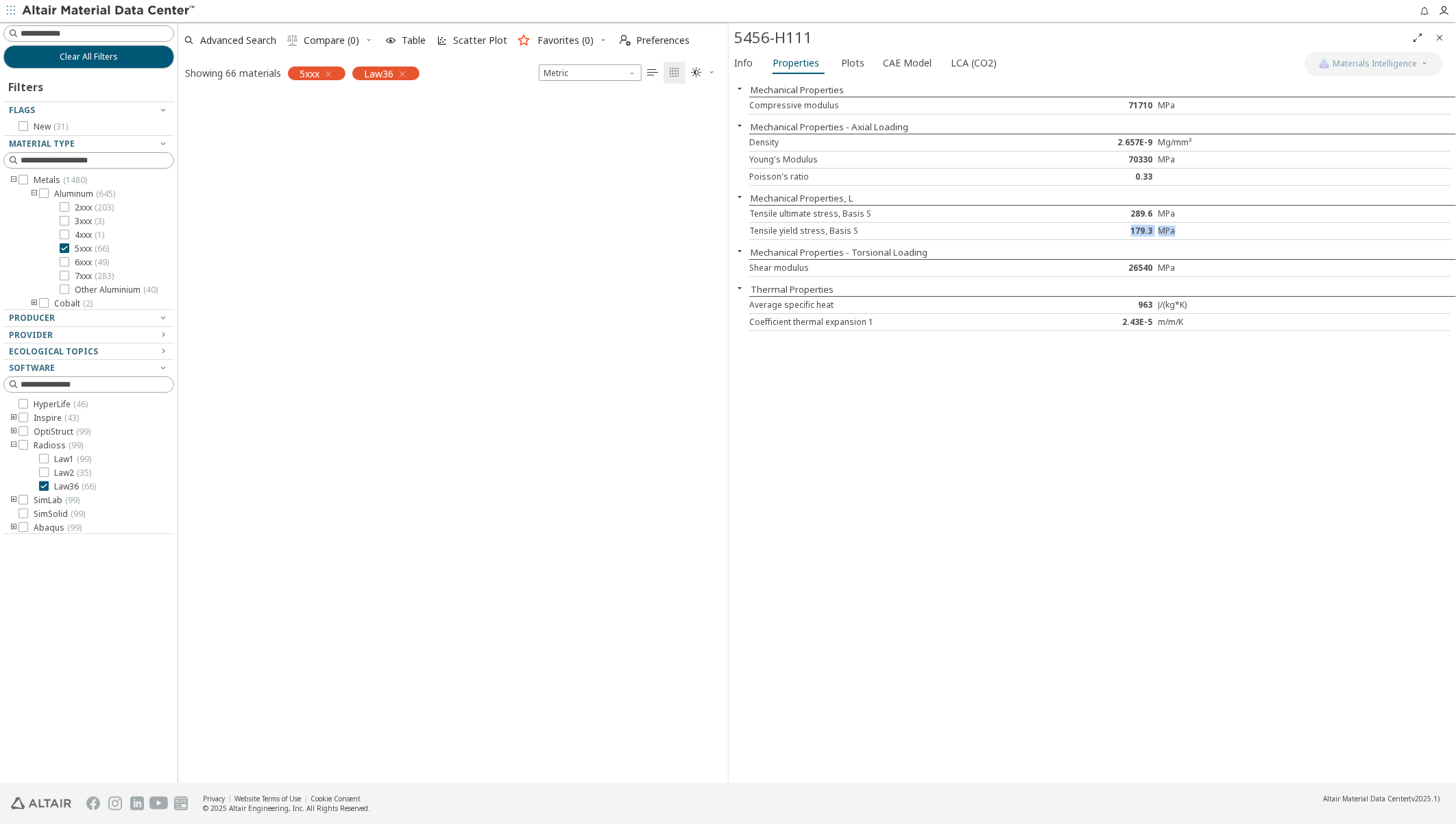
scroll to position [2049, 0]
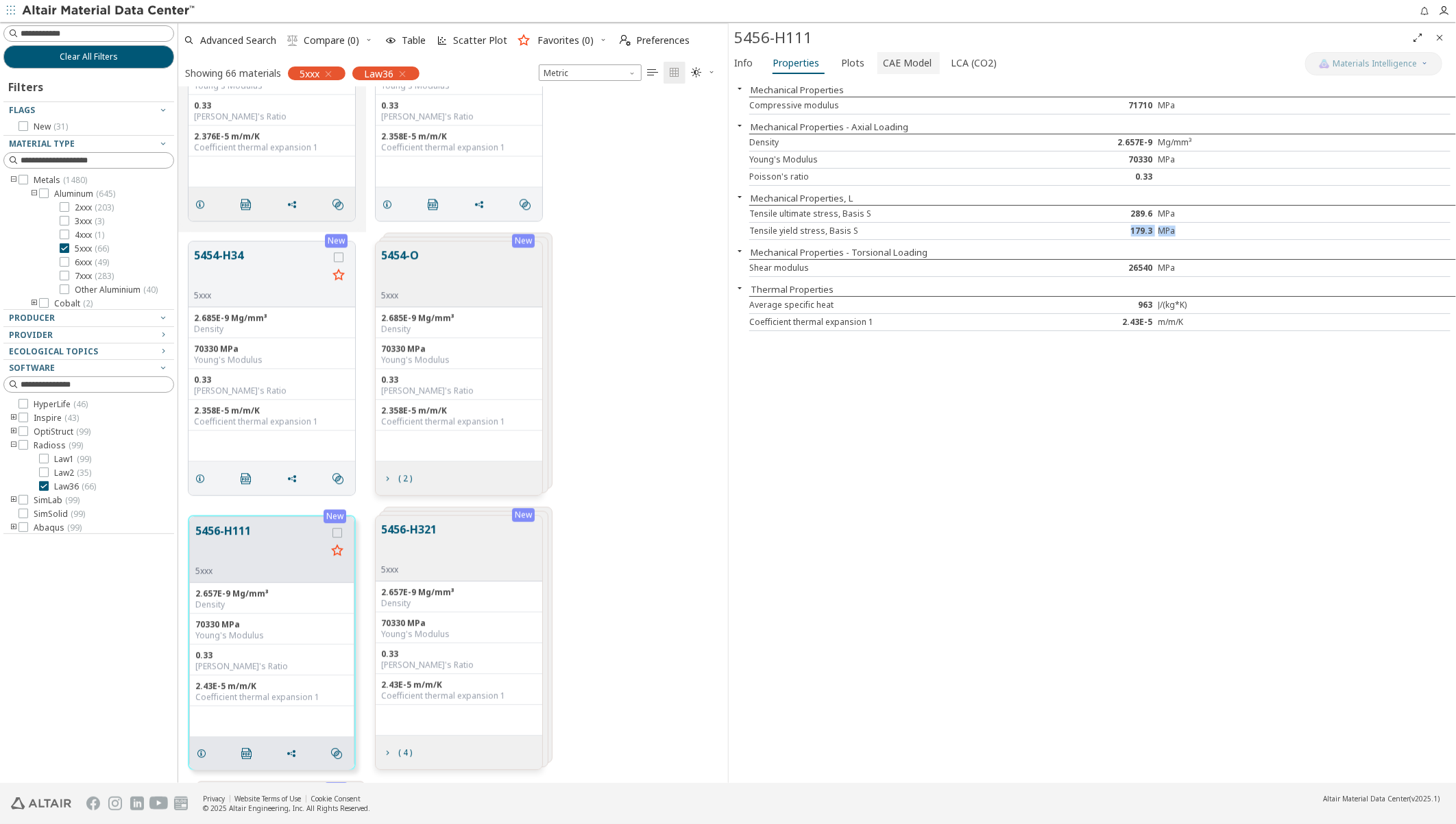
click at [896, 63] on span "CAE Model" at bounding box center [908, 63] width 49 height 22
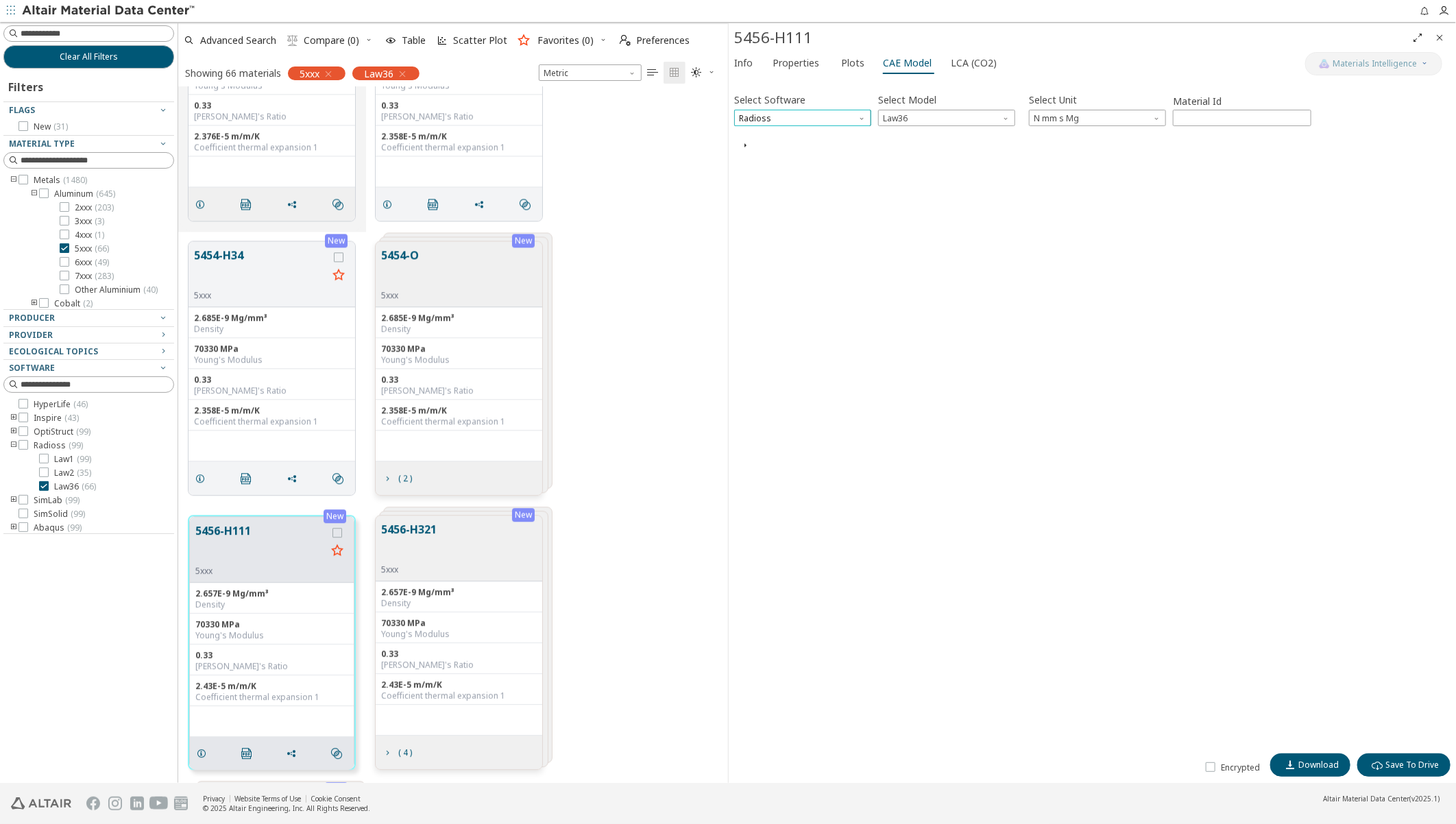
click at [776, 119] on span "Radioss" at bounding box center [802, 118] width 137 height 16
click at [746, 142] on icon "button" at bounding box center [745, 145] width 11 height 11
click at [745, 144] on icon "button" at bounding box center [745, 145] width 11 height 11
click at [809, 113] on span "Radioss" at bounding box center [802, 118] width 137 height 16
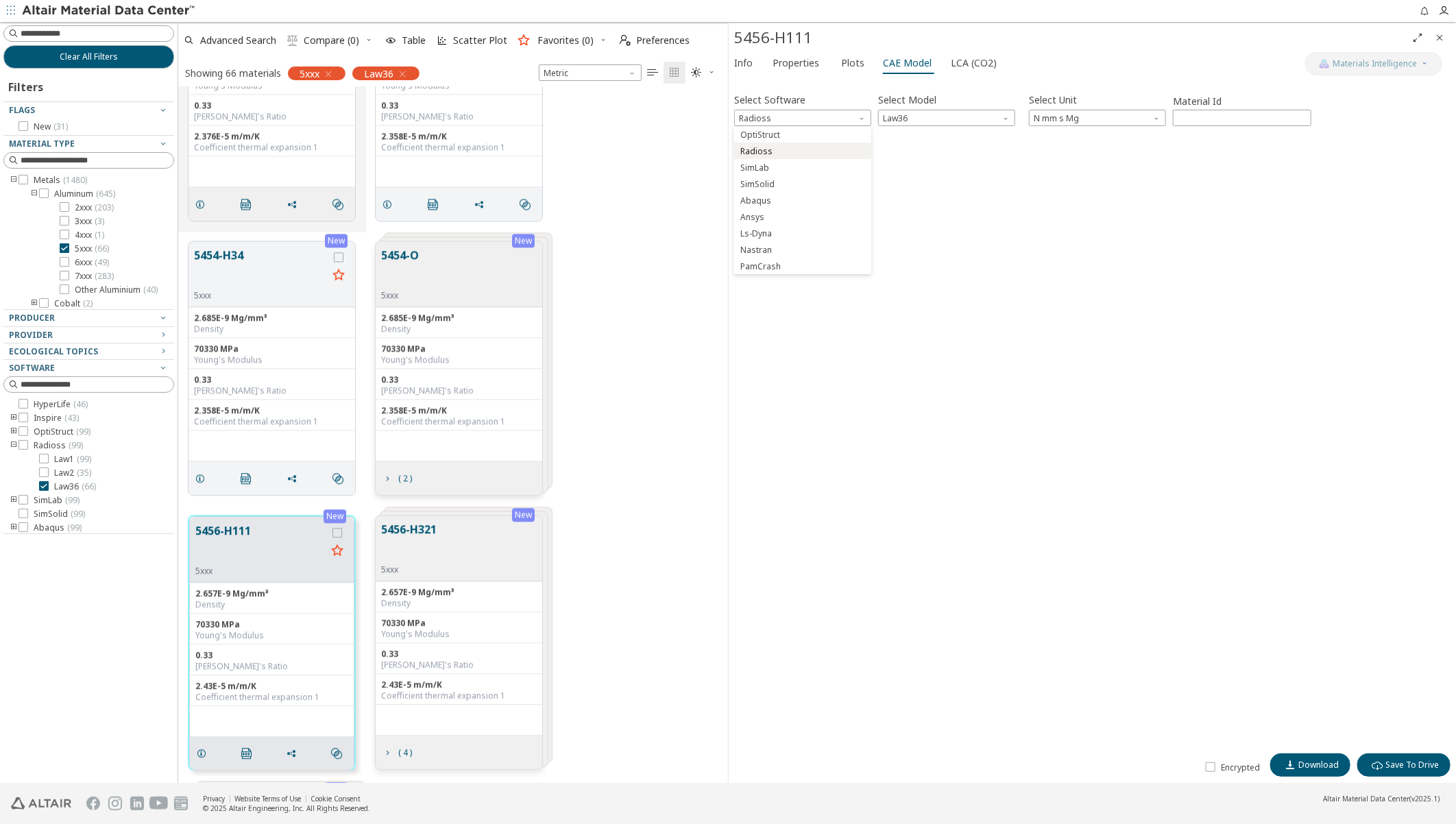
click at [769, 149] on span "Radioss" at bounding box center [756, 152] width 32 height 11
click at [889, 62] on span "CAE Model" at bounding box center [908, 63] width 49 height 22
click at [800, 60] on span "Properties" at bounding box center [795, 63] width 46 height 22
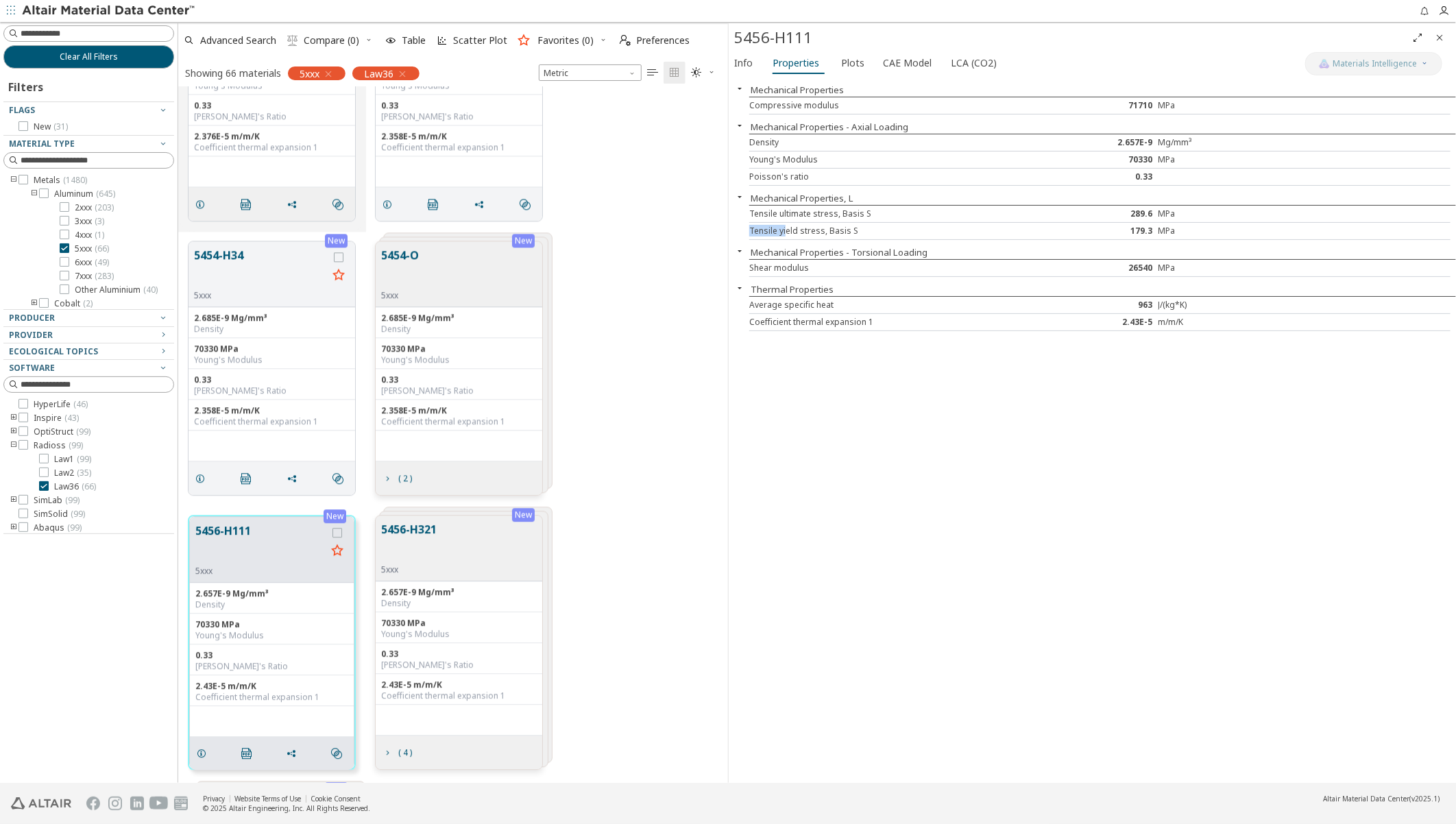
drag, startPoint x: 783, startPoint y: 234, endPoint x: 1214, endPoint y: 202, distance: 432.2
click at [1214, 202] on div "Mechanical Properties Compressive modulus 71710 MPa Mechanical Properties - Axi…" at bounding box center [1092, 429] width 727 height 705
click at [643, 397] on div "New 5454-H34 5xxx 2.685E-9 Mg/mm³ Density 70330 MPa Young's Modulus 0.33 Poisso…" at bounding box center [453, 368] width 550 height 274
click at [1441, 35] on icon "Close" at bounding box center [1440, 37] width 11 height 11
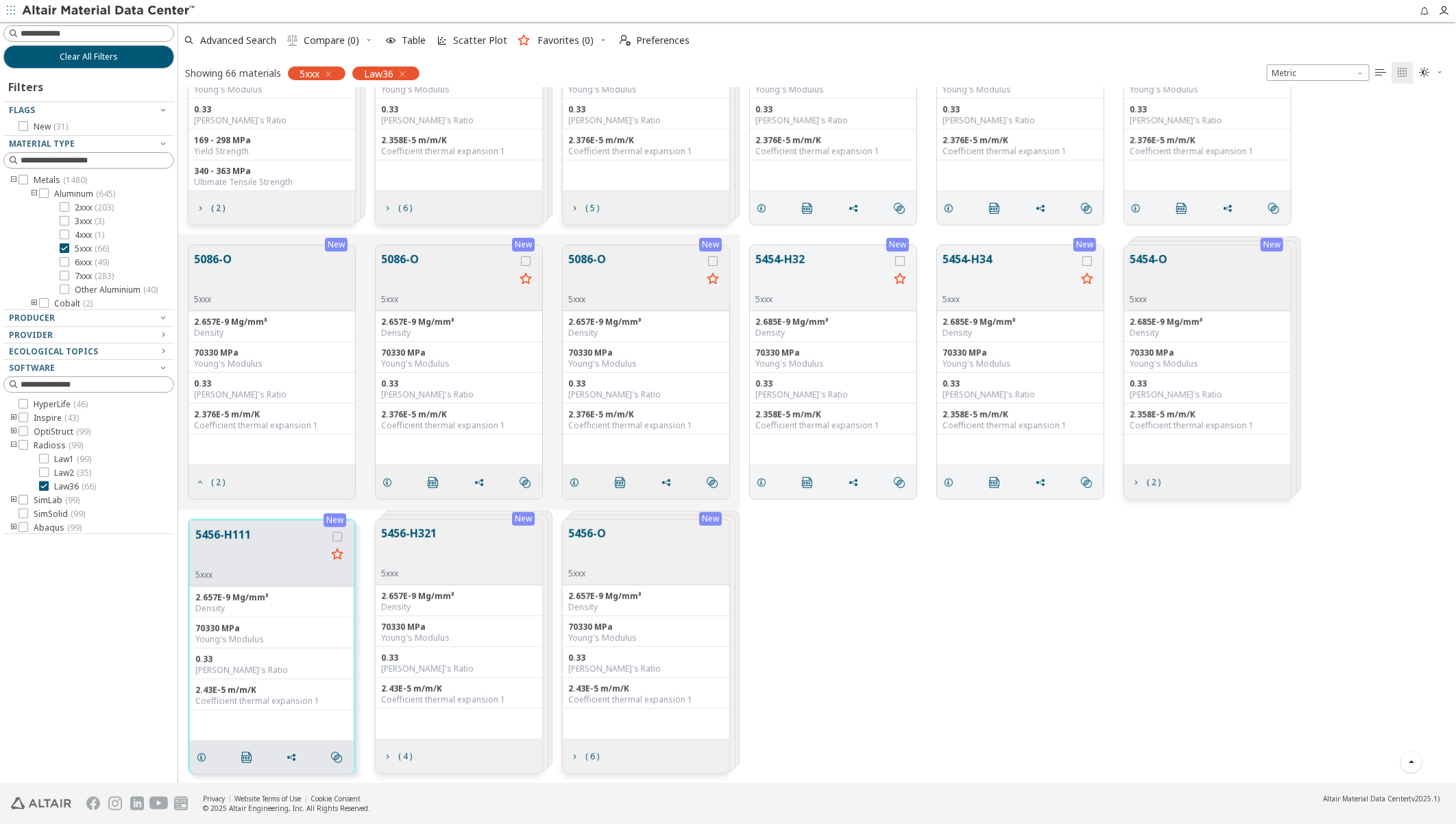
scroll to position [400, 0]
click at [852, 650] on div "New 5456-H111 5xxx 2.657E-9 Mg/mm³ Density 70330 MPa Young's Modulus 0.33 Poiss…" at bounding box center [817, 646] width 1278 height 274
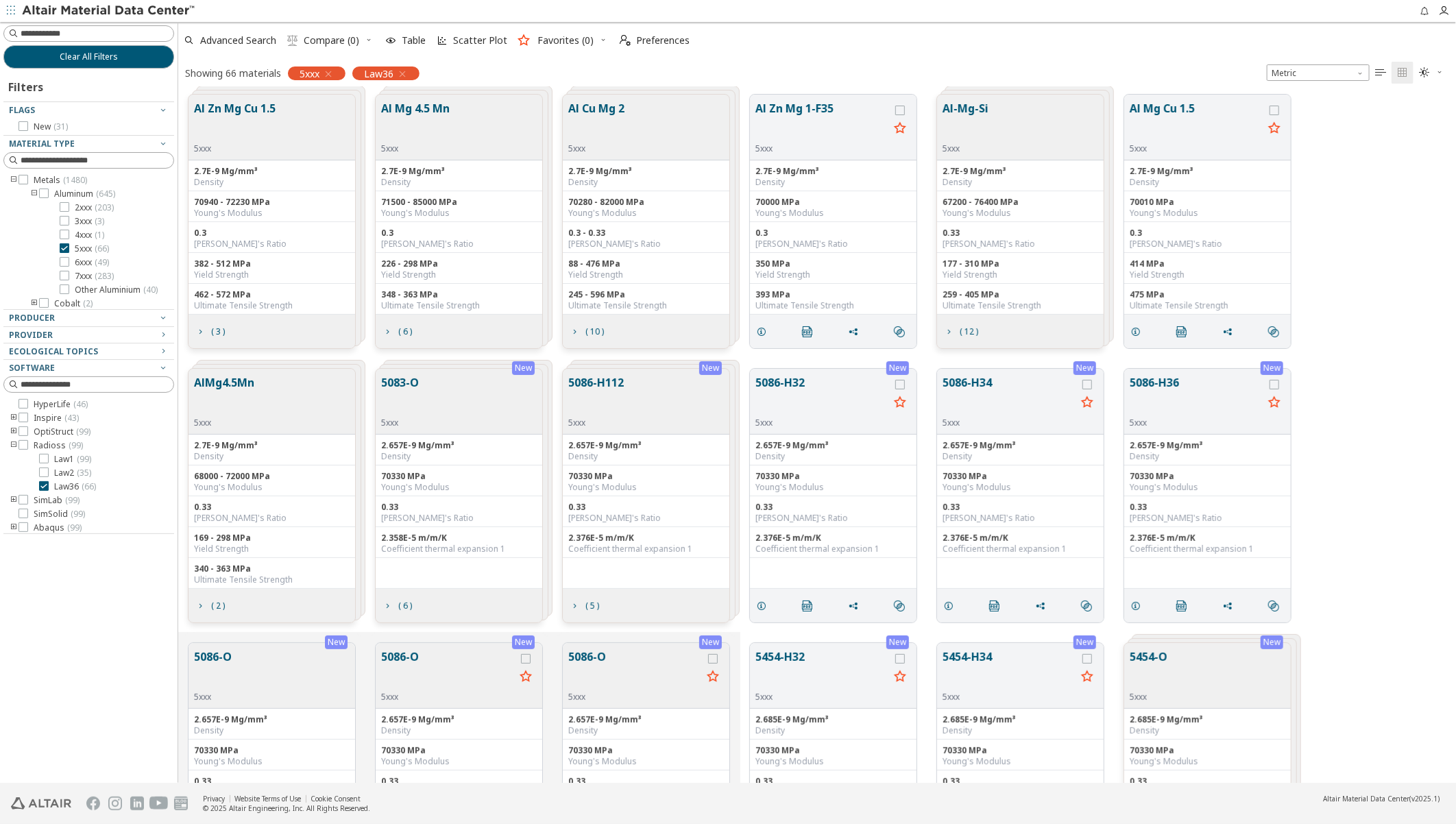
scroll to position [0, 0]
click at [805, 393] on button "5086-H32" at bounding box center [821, 398] width 133 height 44
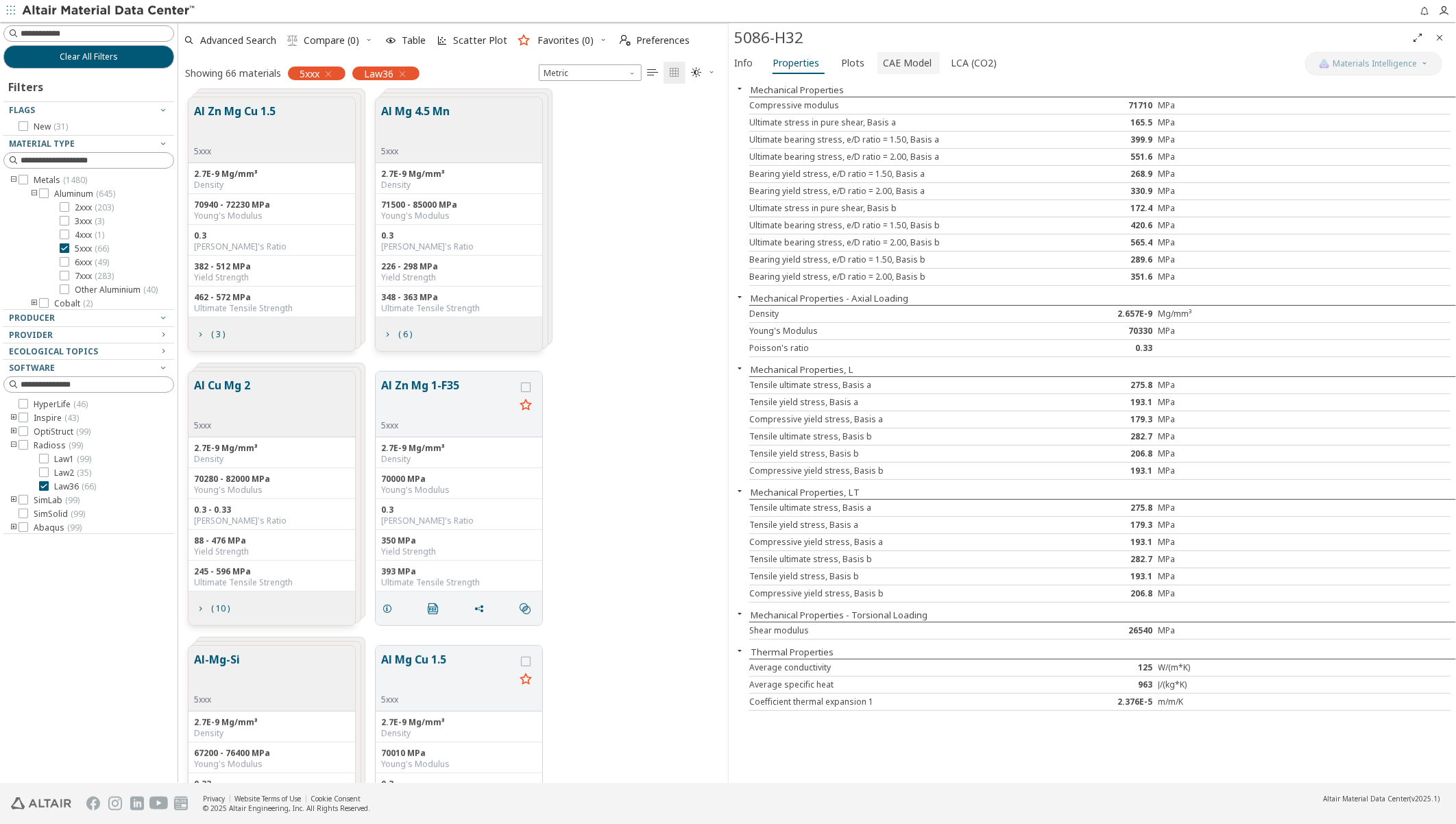
click at [906, 55] on span "CAE Model" at bounding box center [908, 63] width 49 height 22
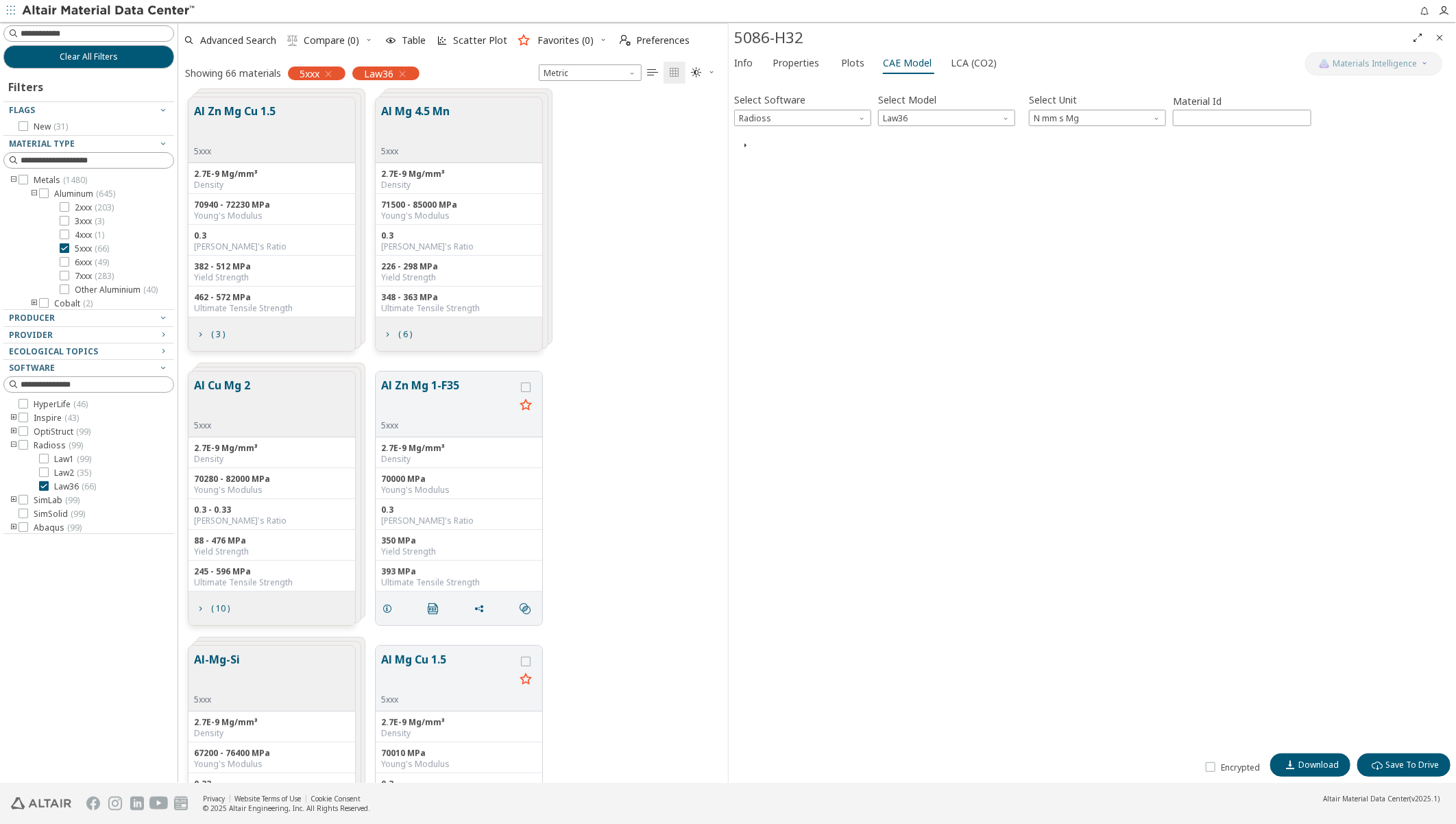
click at [741, 150] on icon "button" at bounding box center [745, 145] width 11 height 11
click at [743, 142] on icon "button" at bounding box center [745, 145] width 11 height 11
click at [743, 147] on icon "button" at bounding box center [745, 145] width 11 height 11
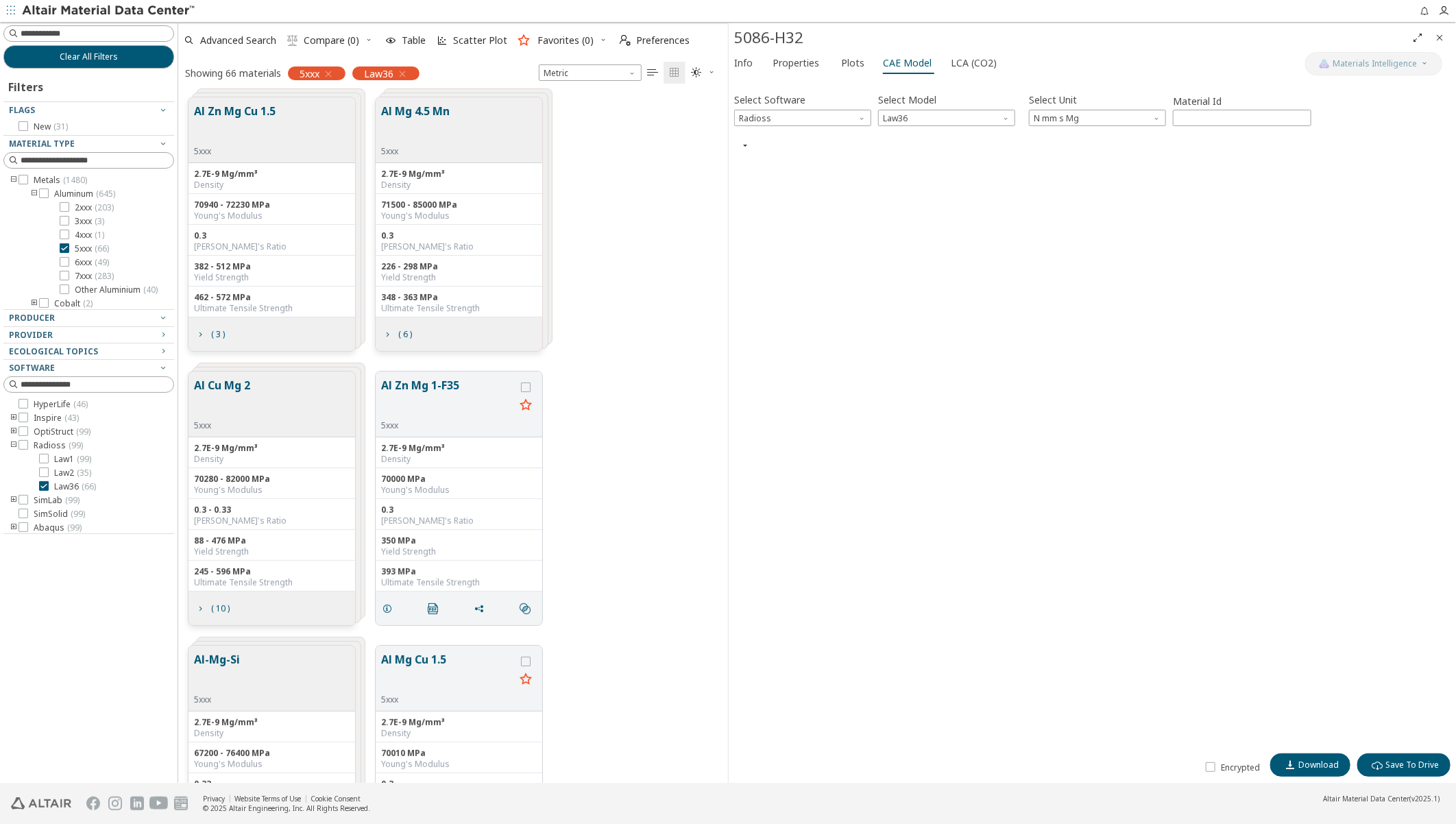
click at [743, 147] on icon "button" at bounding box center [745, 145] width 11 height 11
click at [846, 64] on span "Plots" at bounding box center [853, 63] width 24 height 22
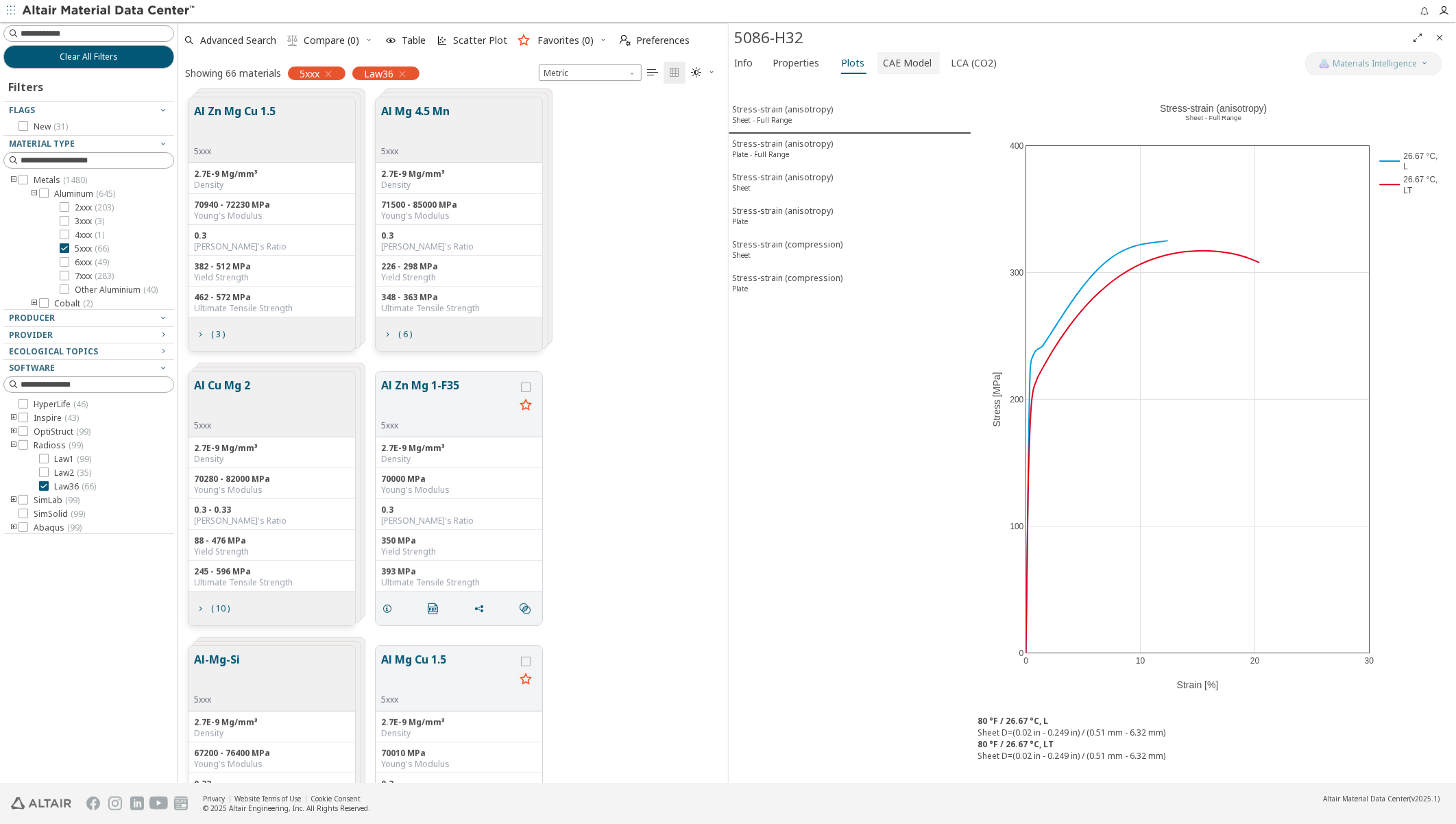
click at [891, 60] on span "CAE Model" at bounding box center [908, 63] width 49 height 22
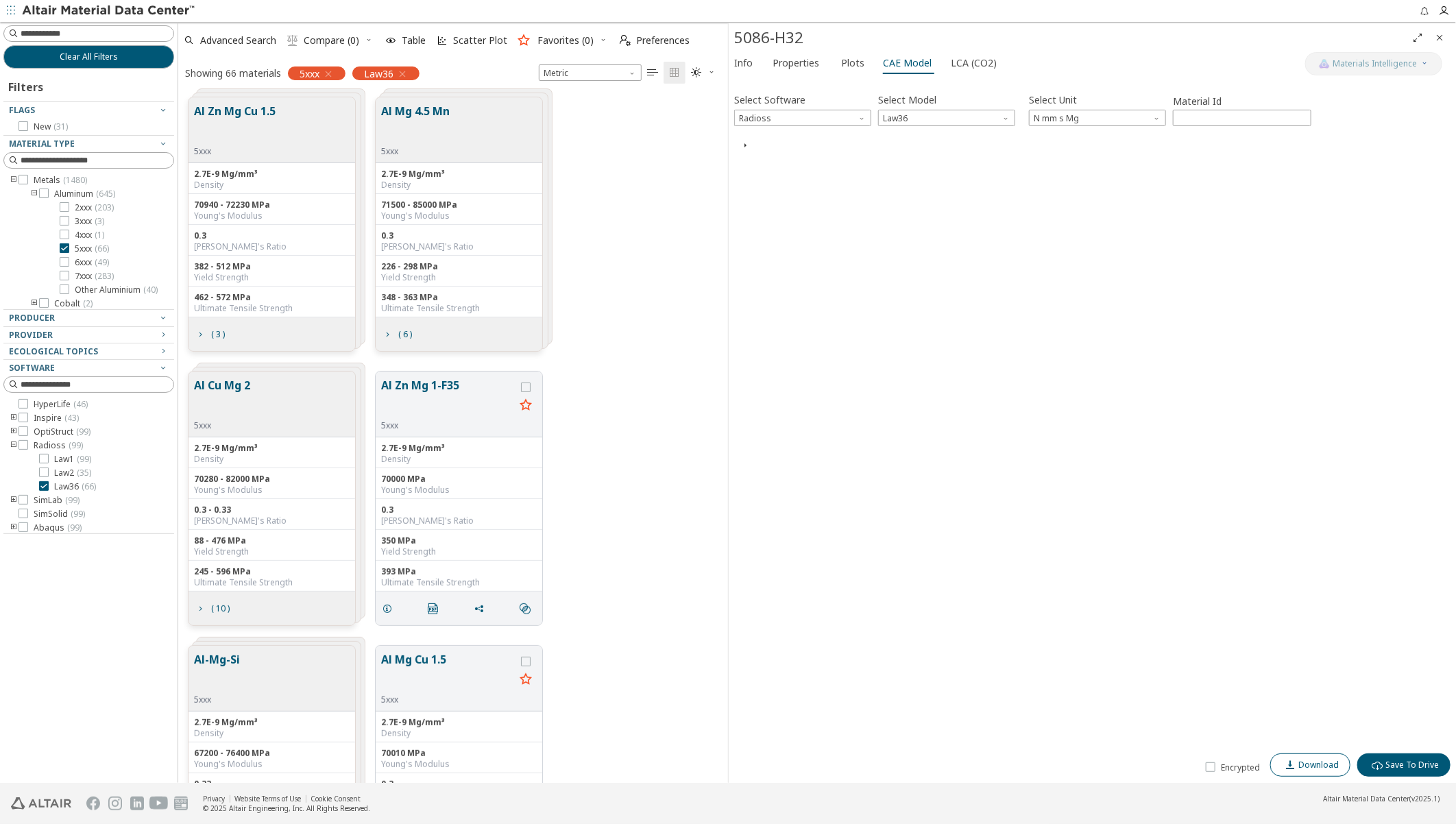
click at [1313, 763] on span "Download" at bounding box center [1318, 765] width 41 height 11
click at [792, 63] on span "Properties" at bounding box center [795, 63] width 46 height 22
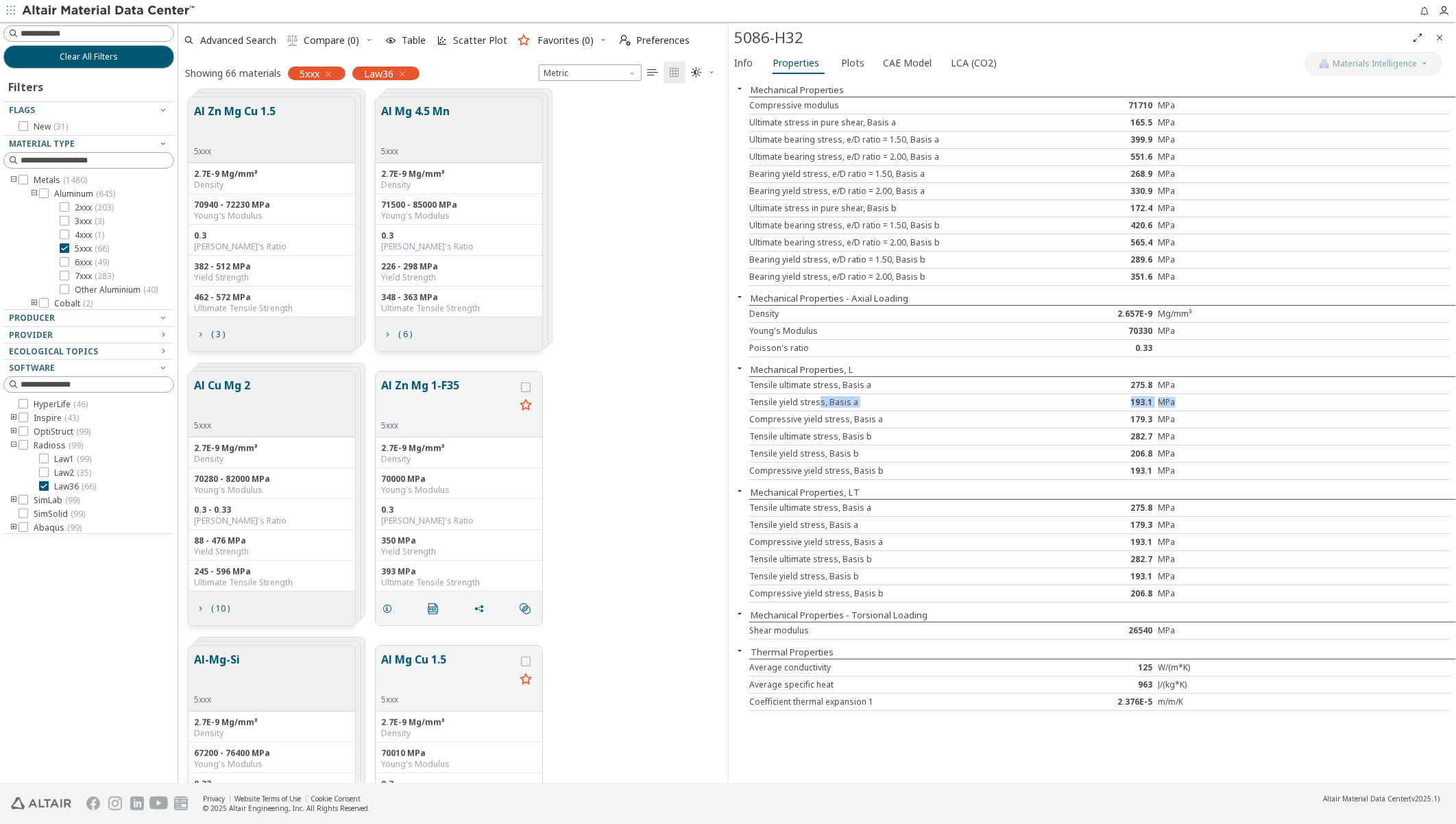
drag, startPoint x: 862, startPoint y: 400, endPoint x: 1200, endPoint y: 408, distance: 338.1
click at [1200, 408] on div "Tensile yield stress, Basis a 193.1 MPa" at bounding box center [1099, 402] width 702 height 17
click at [1441, 32] on icon "Close" at bounding box center [1440, 37] width 11 height 11
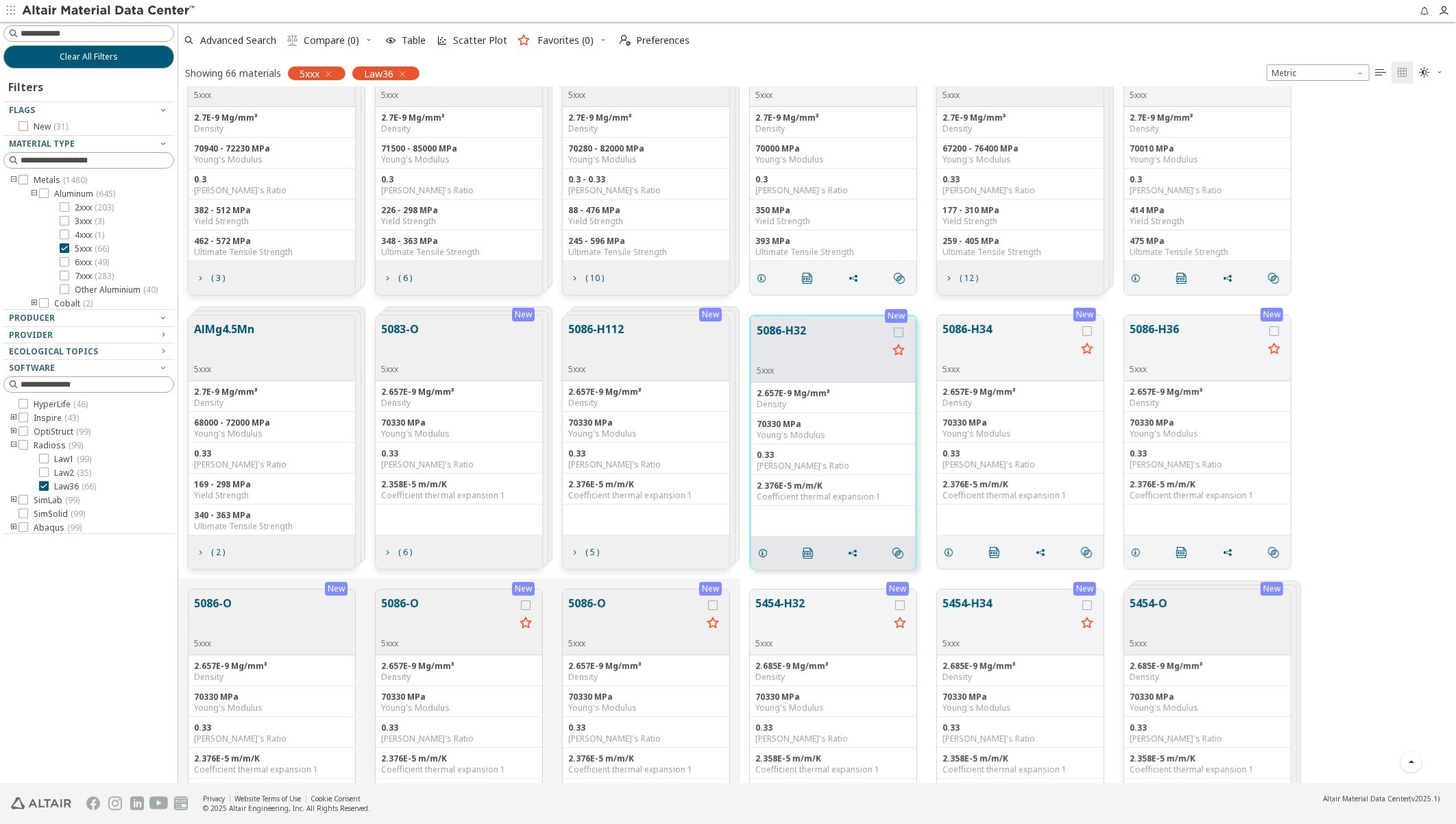
scroll to position [152, 0]
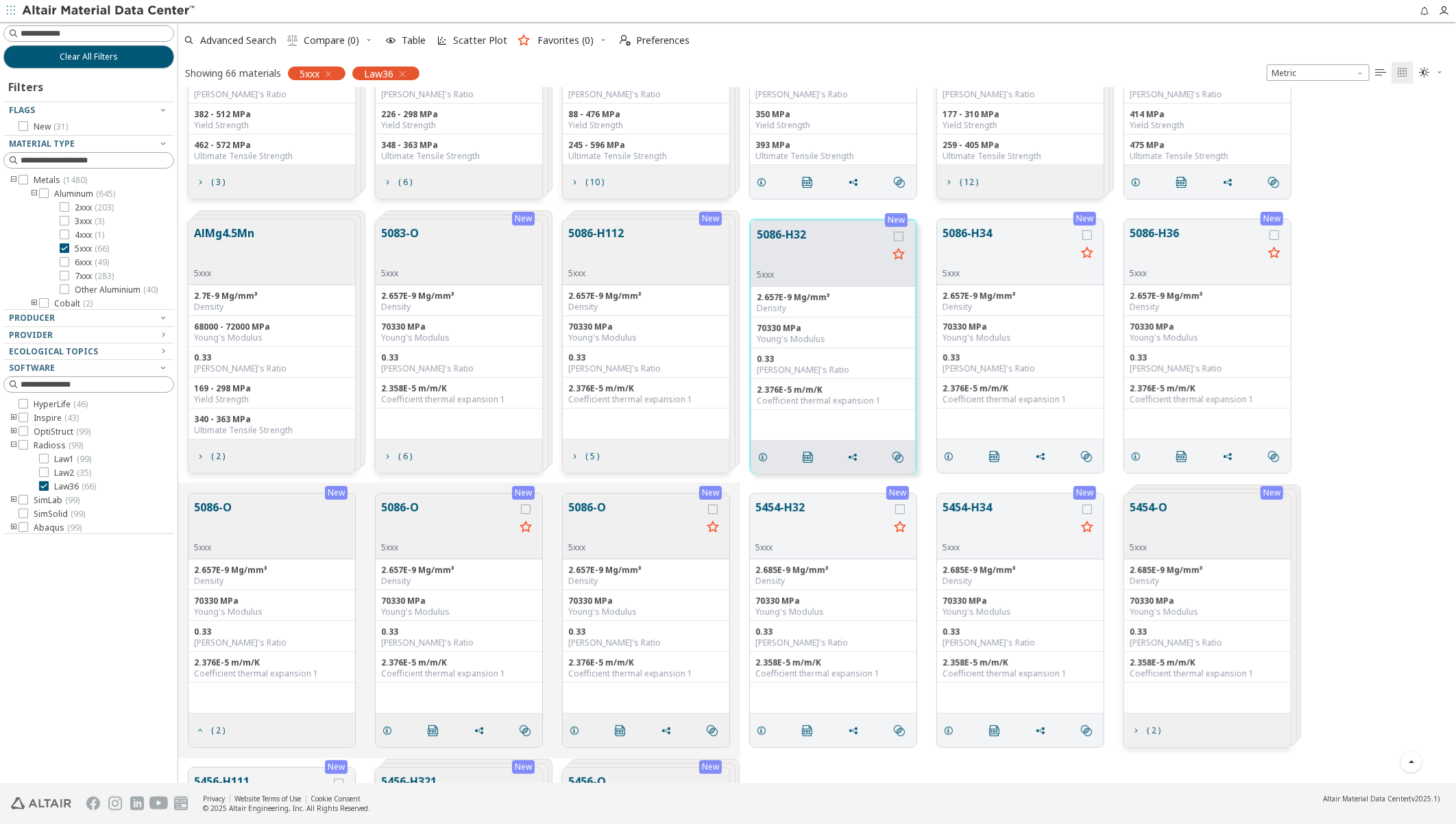
click at [330, 72] on icon "button" at bounding box center [329, 74] width 11 height 11
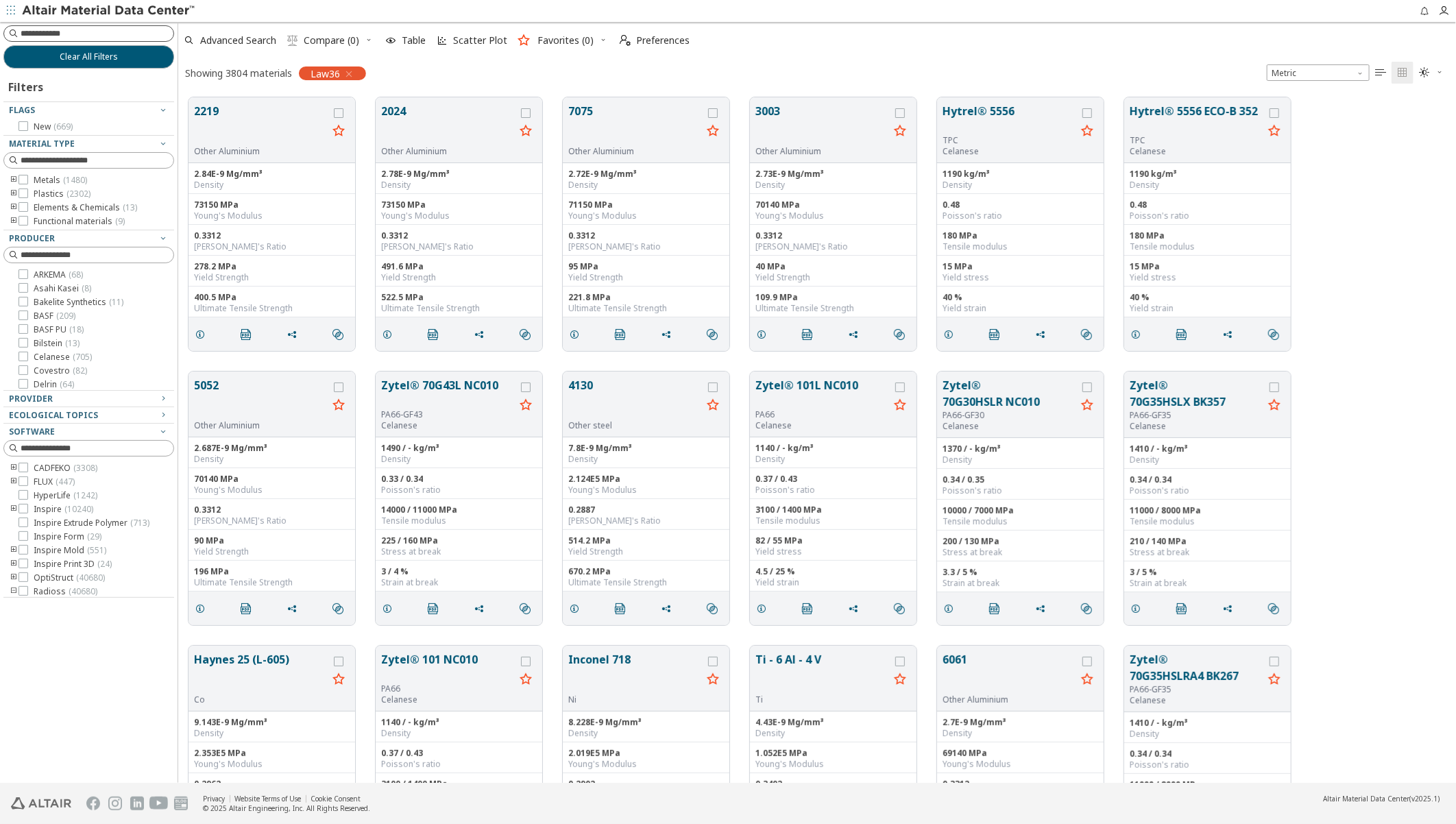
click at [84, 38] on input at bounding box center [97, 33] width 152 height 14
type input "****"
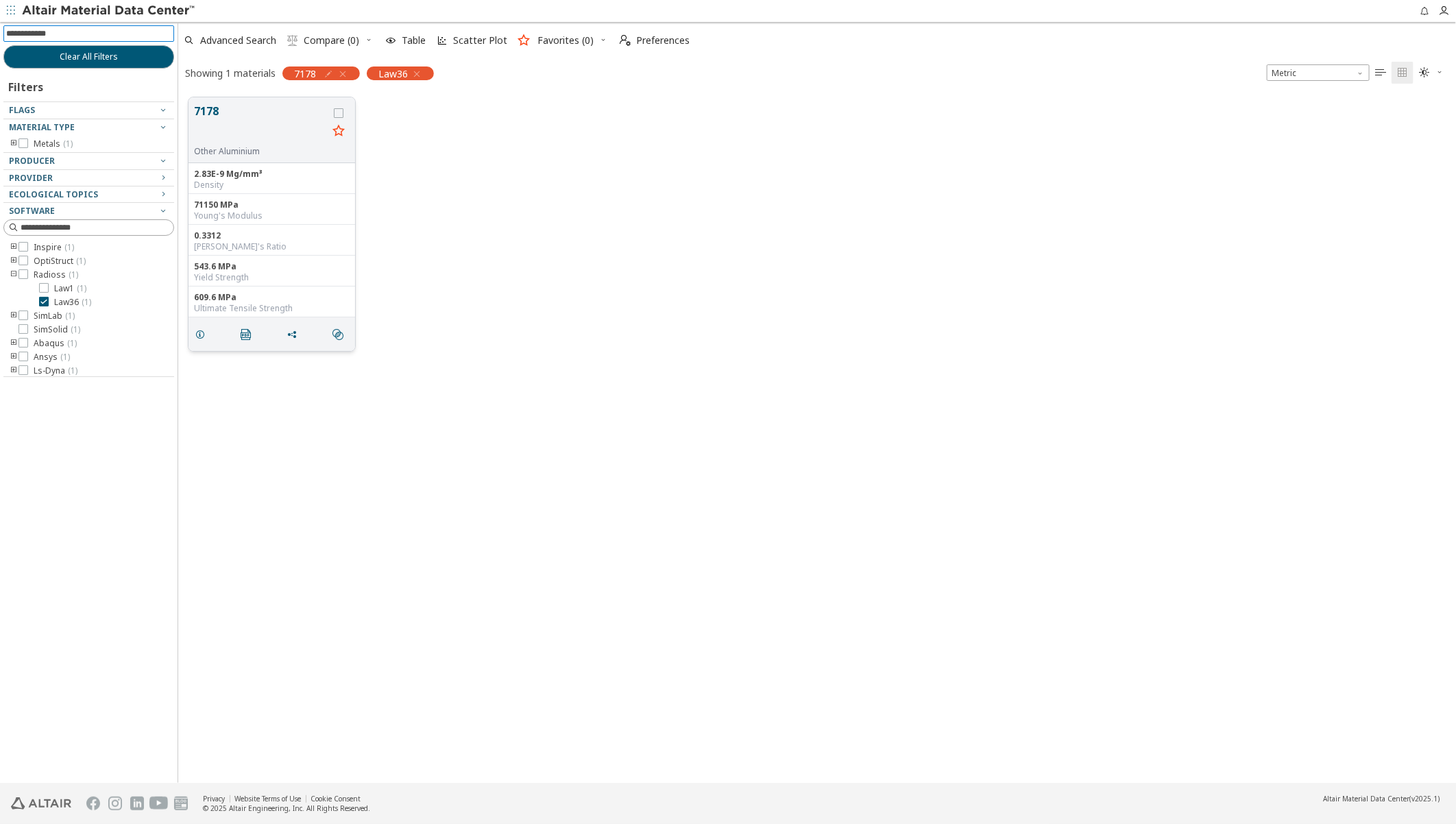
click at [217, 117] on button "7178" at bounding box center [261, 124] width 133 height 44
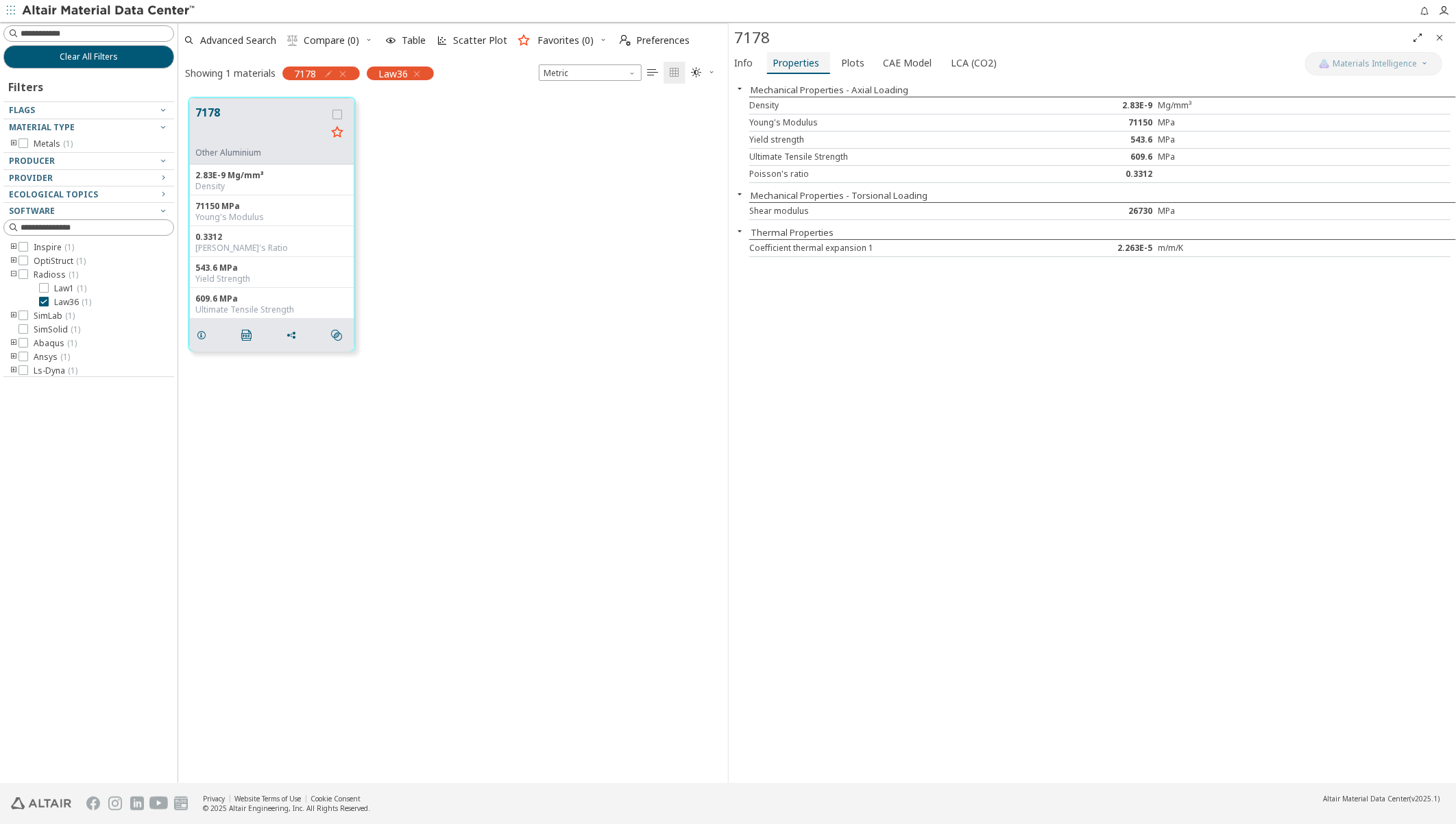
click at [800, 65] on span "Properties" at bounding box center [795, 63] width 46 height 22
click at [891, 59] on span "CAE Model" at bounding box center [908, 63] width 49 height 22
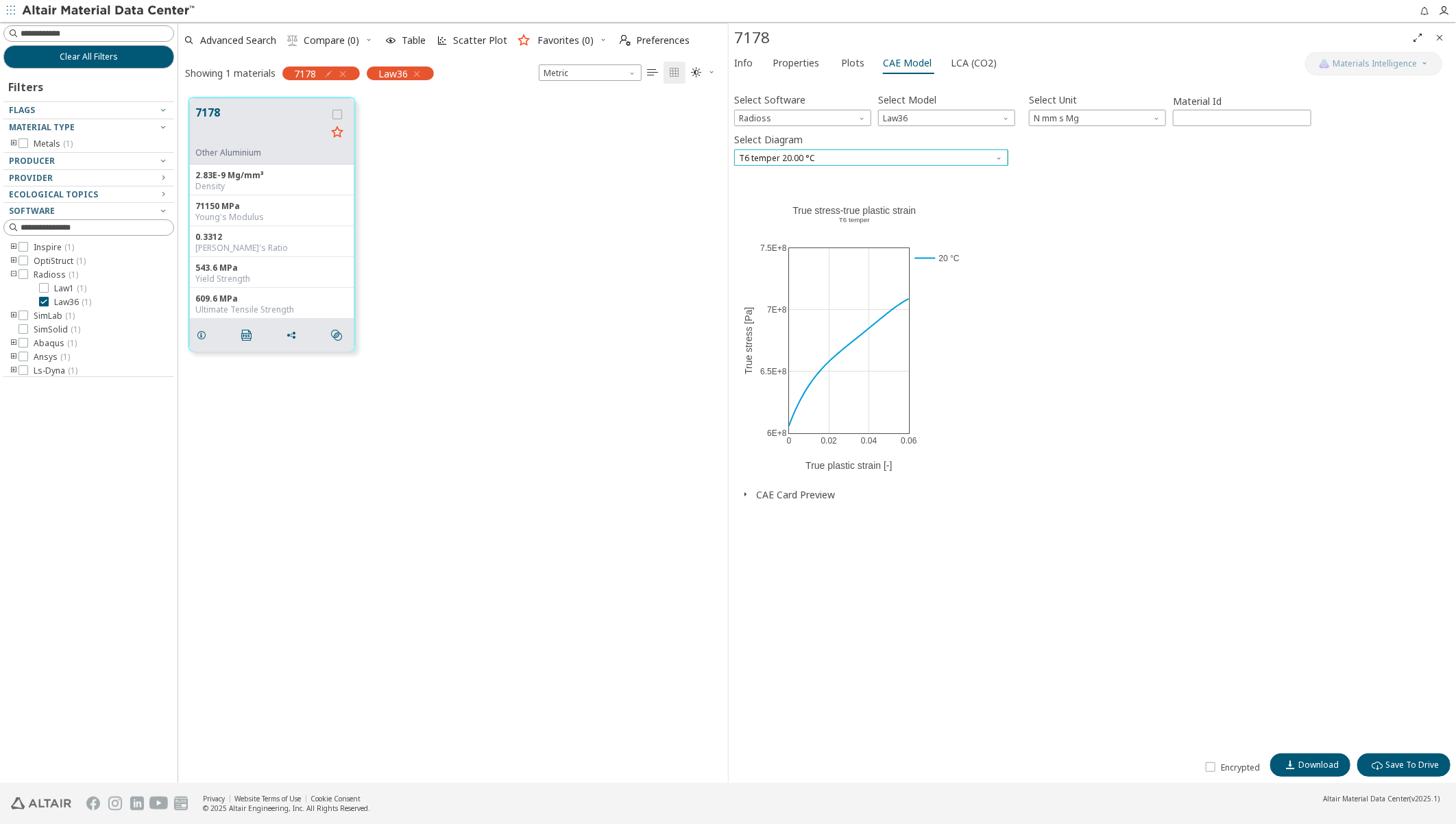
click at [823, 159] on span "T6 temper 20.00 °C" at bounding box center [871, 158] width 274 height 16
click at [816, 172] on span "T6 temper 20.00 °C" at bounding box center [871, 174] width 263 height 10
click at [745, 495] on icon "button" at bounding box center [745, 494] width 11 height 11
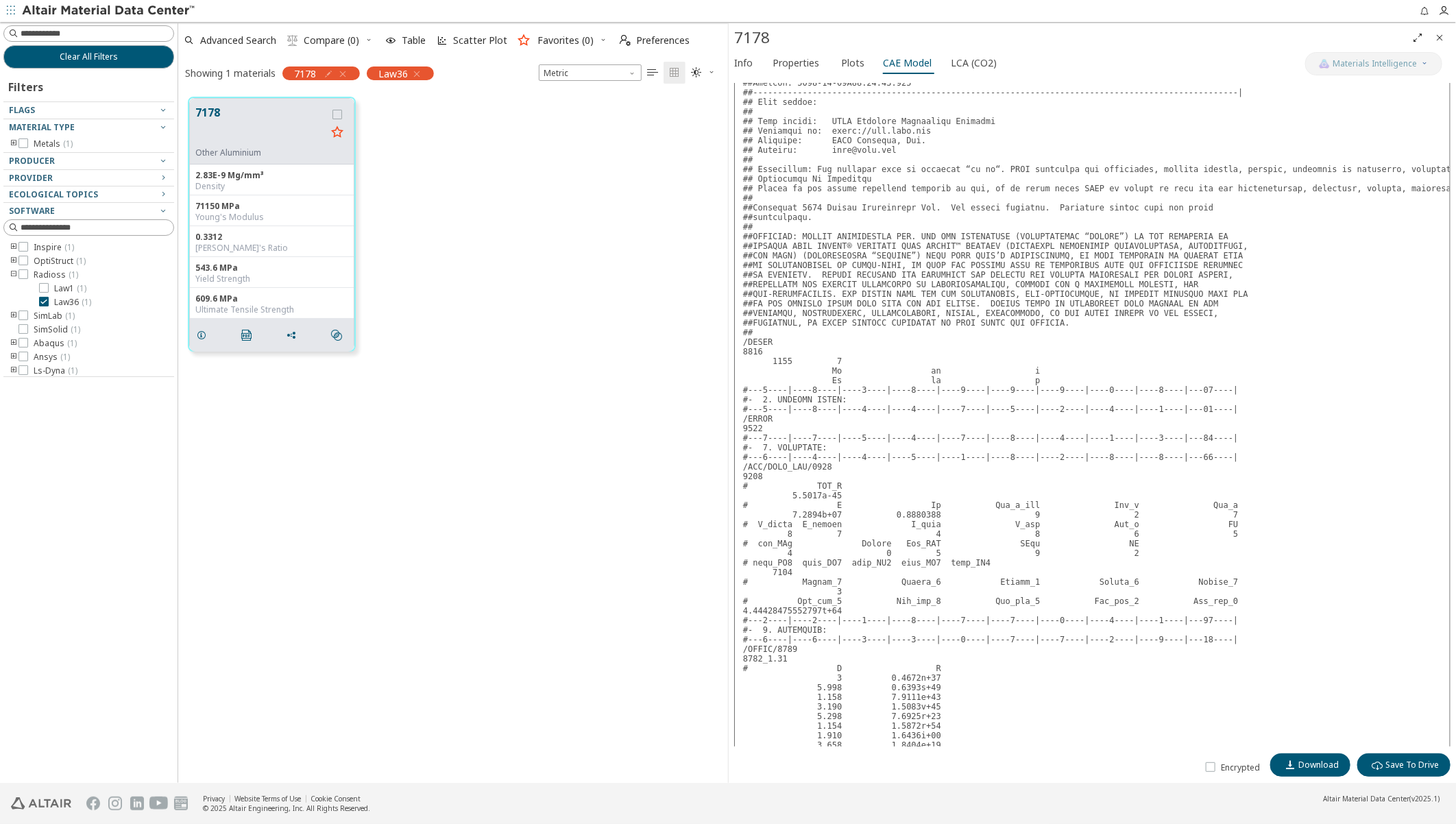
scroll to position [441, 0]
